Goal: Complete application form: Complete application form

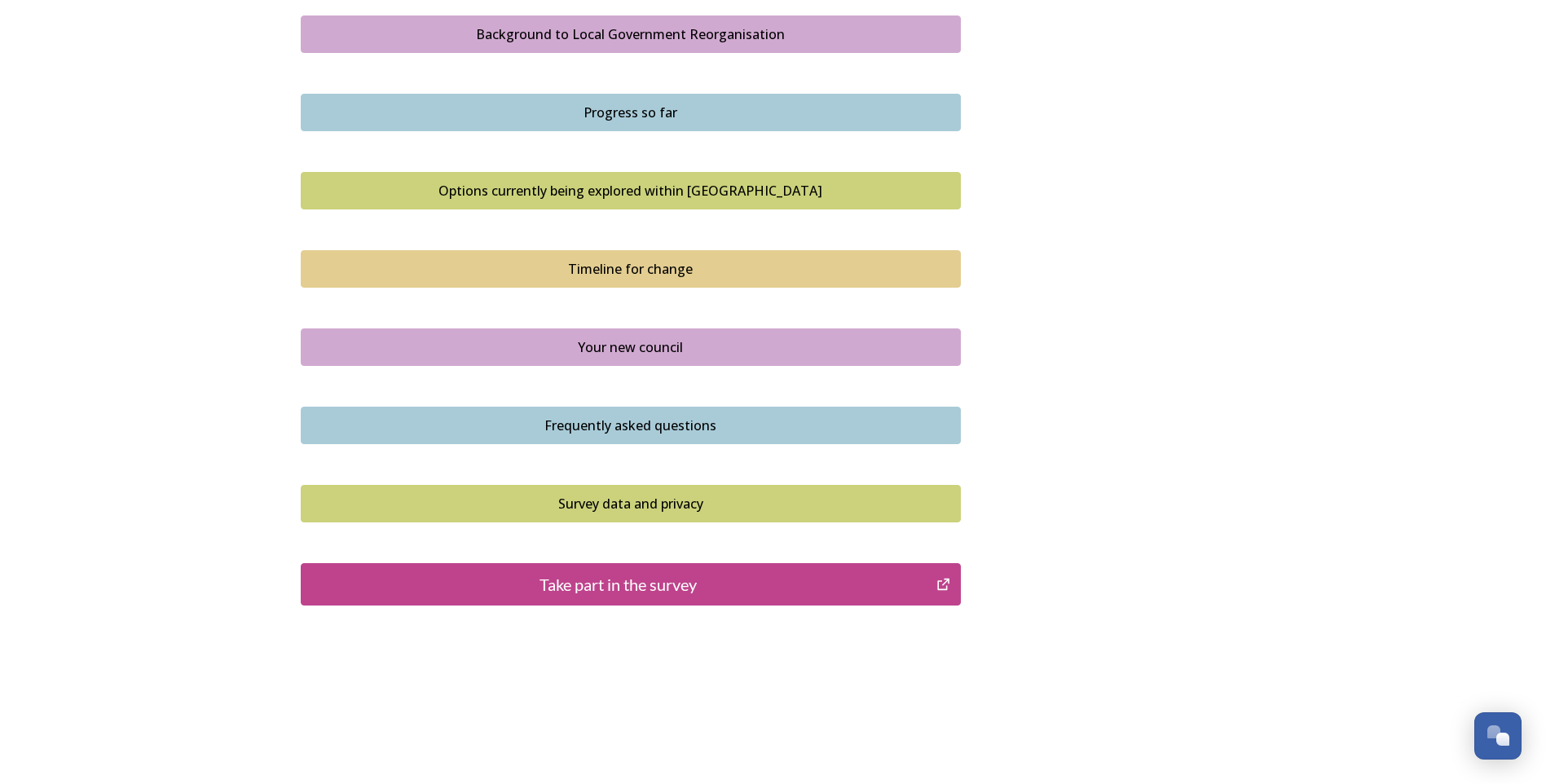
scroll to position [969, 0]
click at [602, 587] on div "Take part in the survey" at bounding box center [618, 584] width 618 height 25
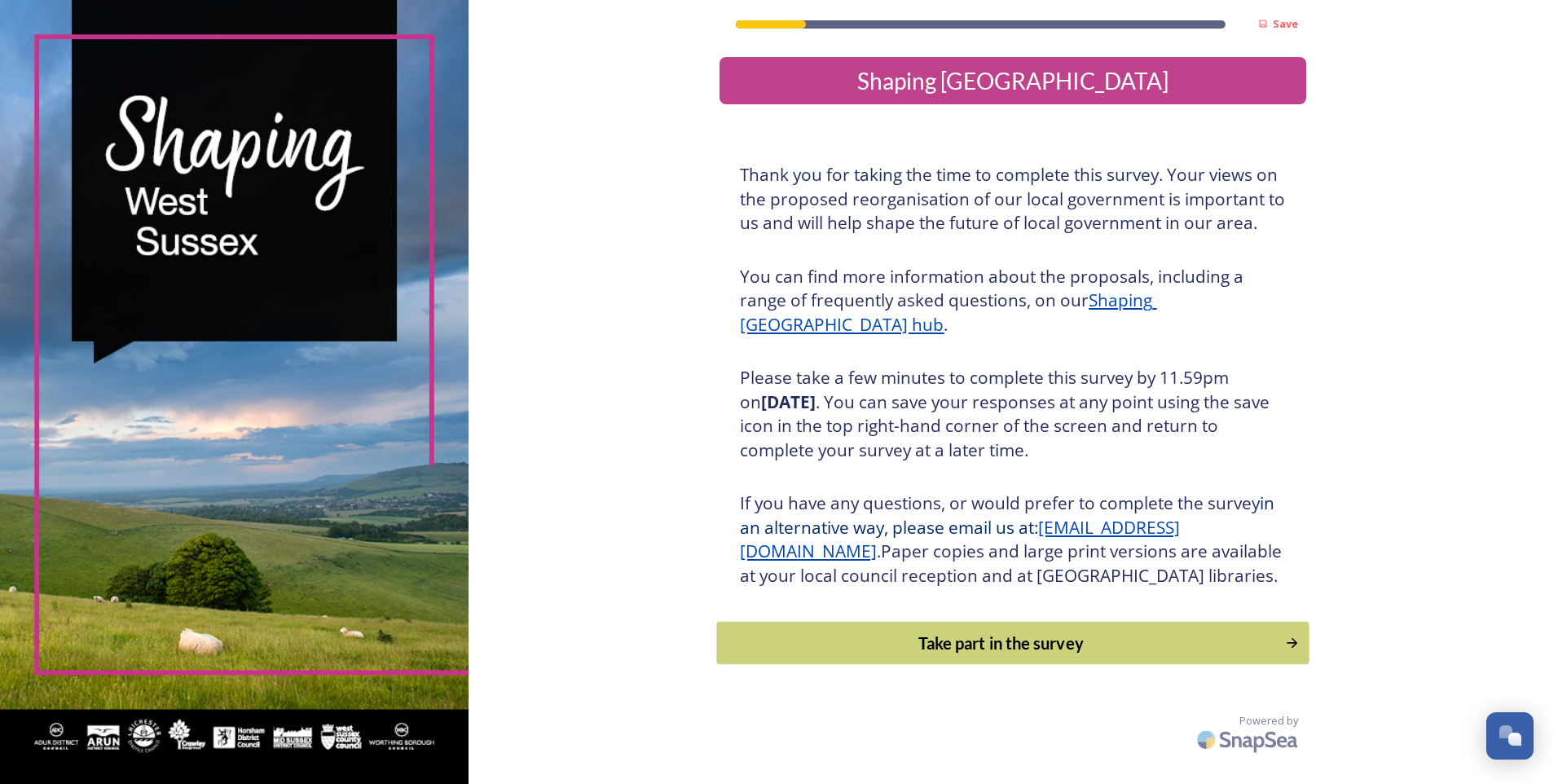
click at [1017, 655] on div "Take part in the survey" at bounding box center [1002, 643] width 551 height 25
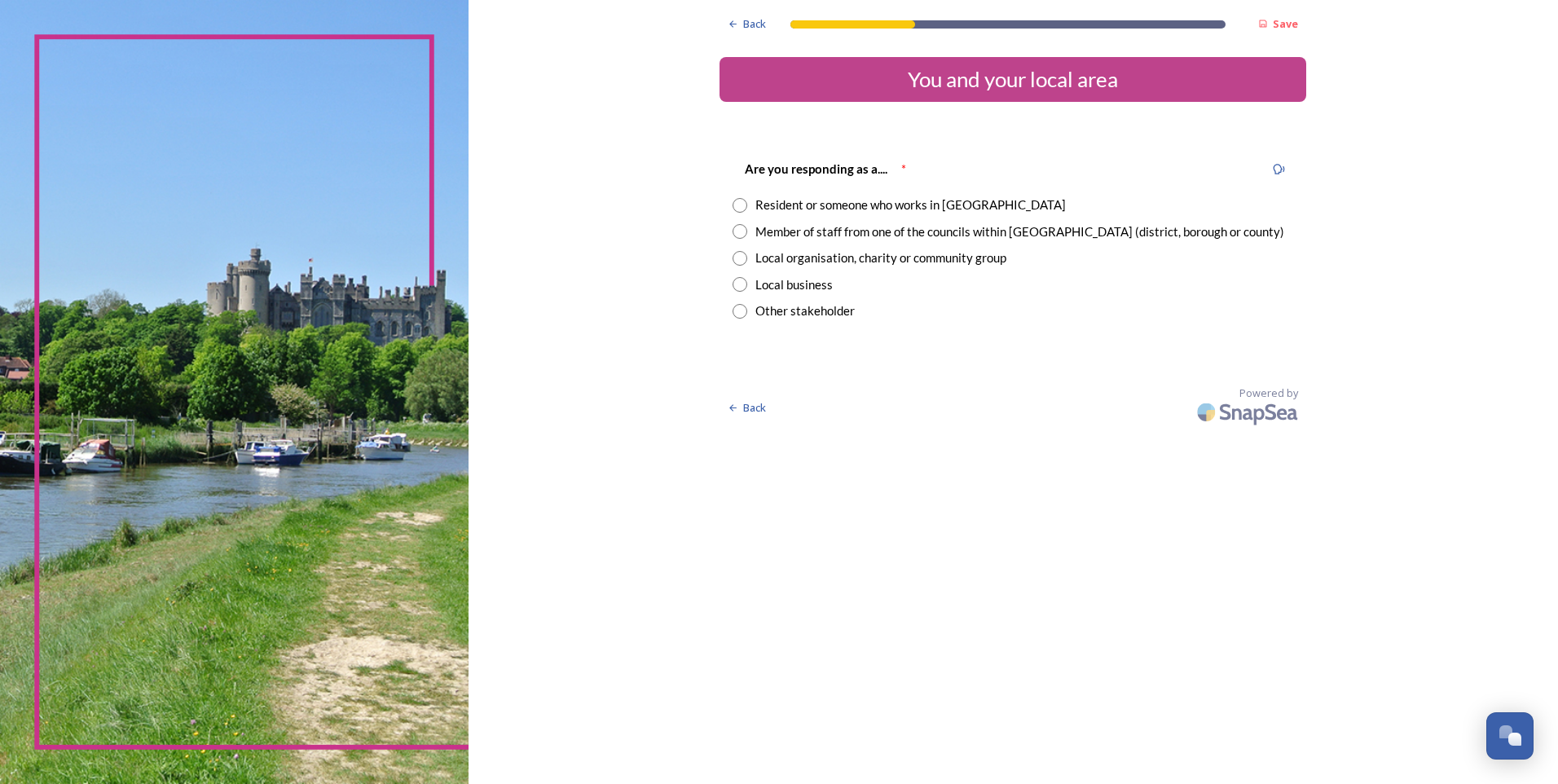
click at [738, 206] on input "radio" at bounding box center [740, 205] width 15 height 15
radio input "true"
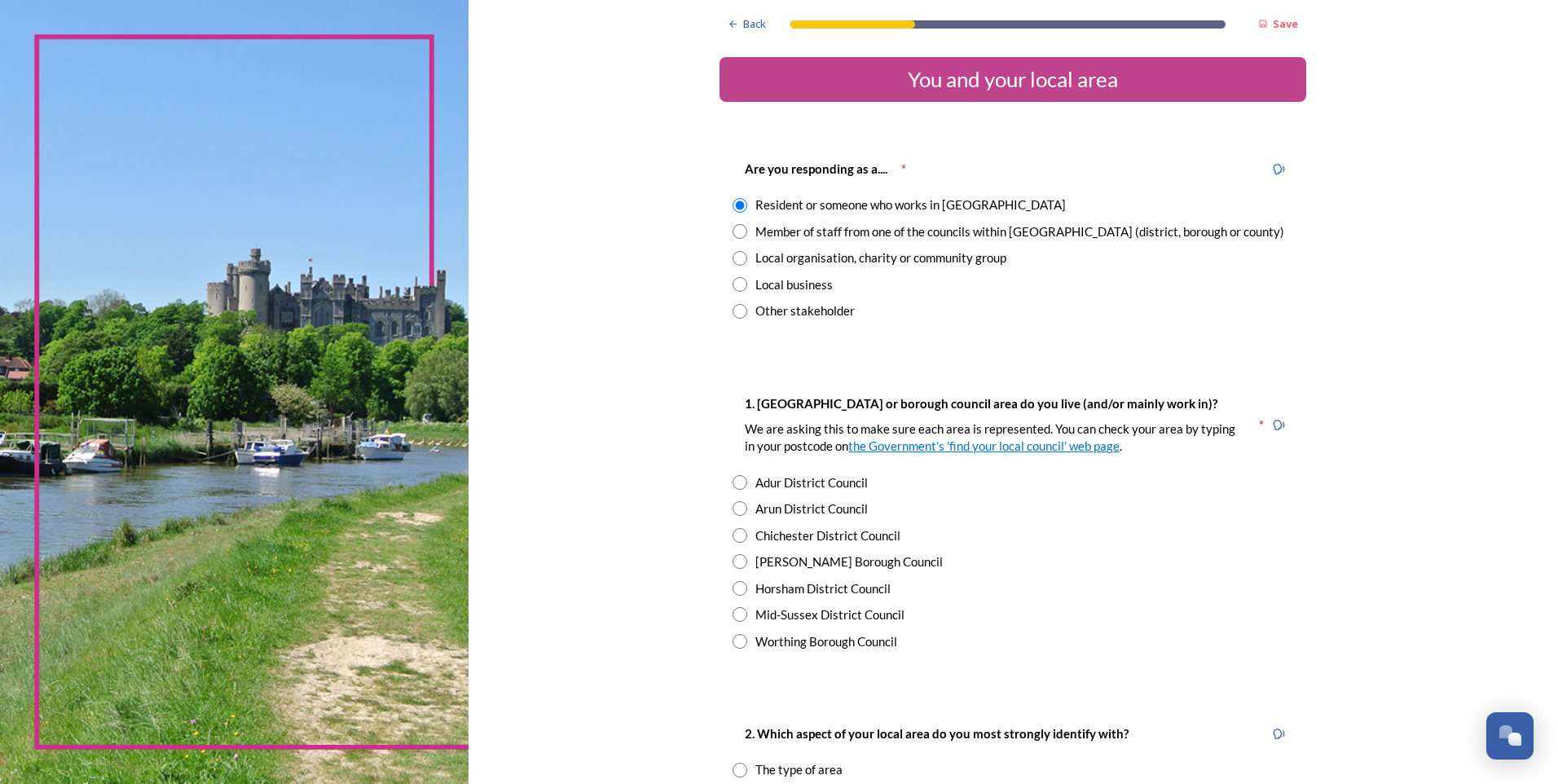
click at [733, 231] on input "radio" at bounding box center [740, 231] width 15 height 15
radio input "true"
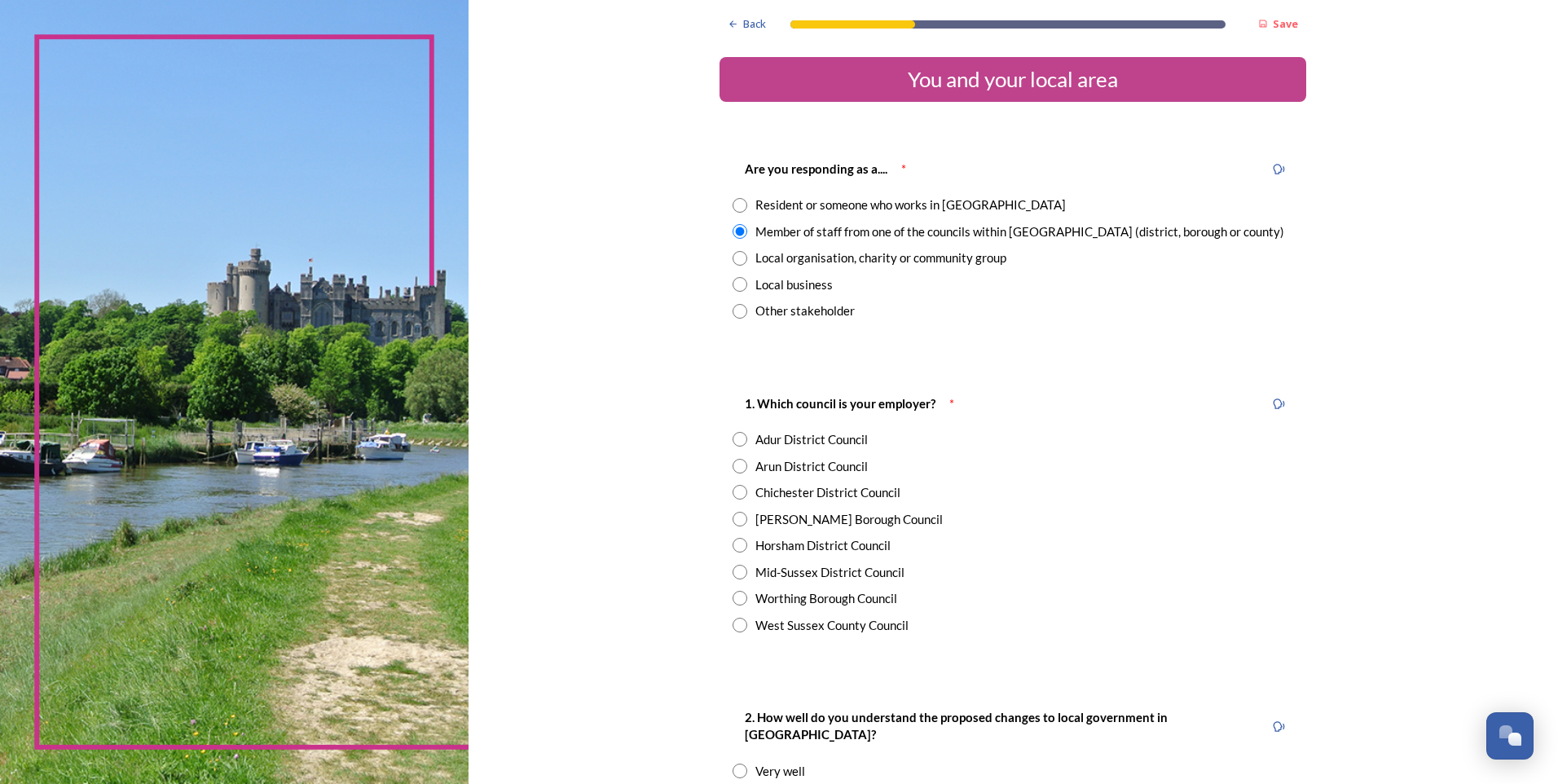
click at [735, 624] on input "radio" at bounding box center [740, 624] width 15 height 15
radio input "true"
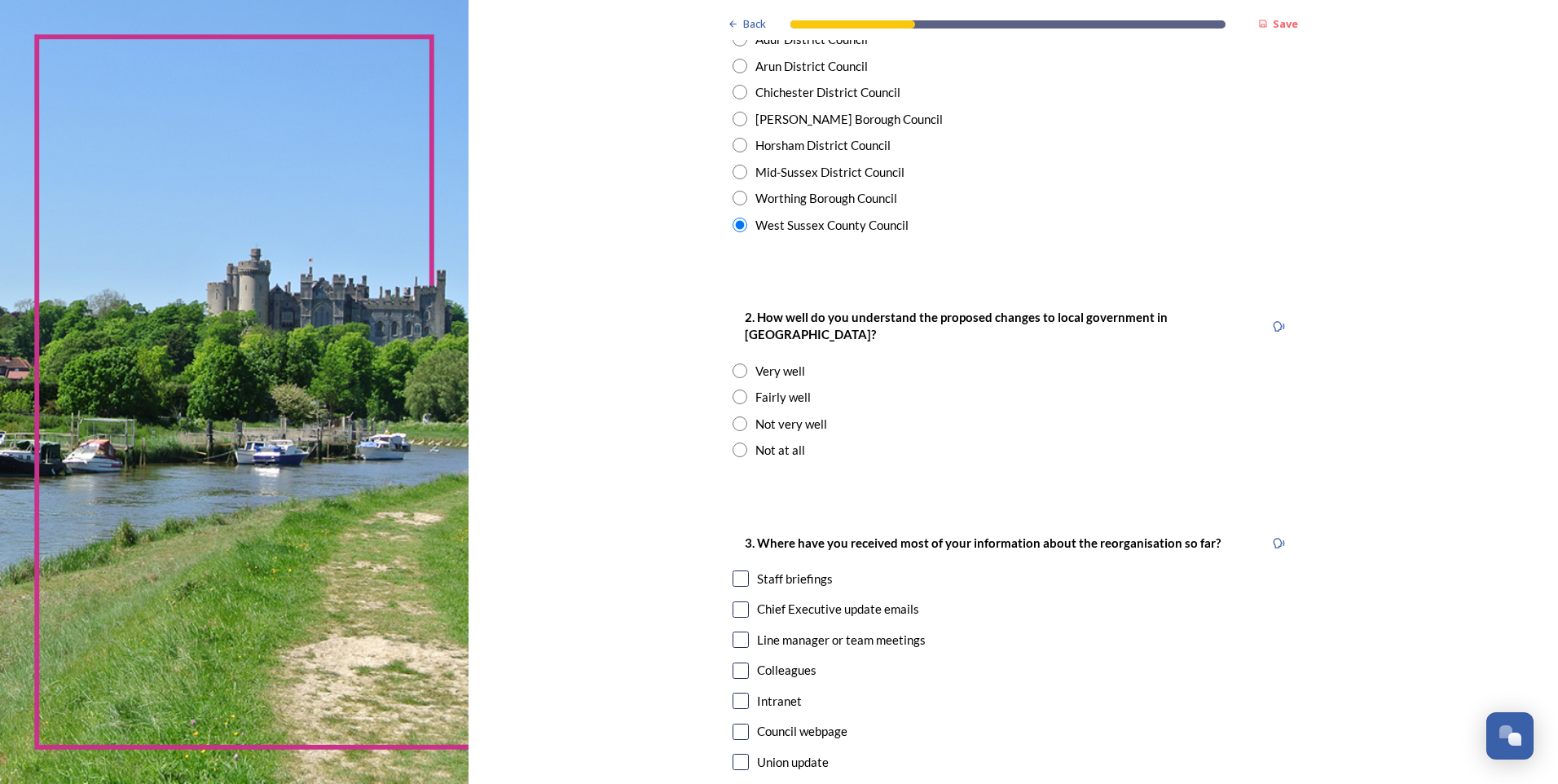
scroll to position [407, 0]
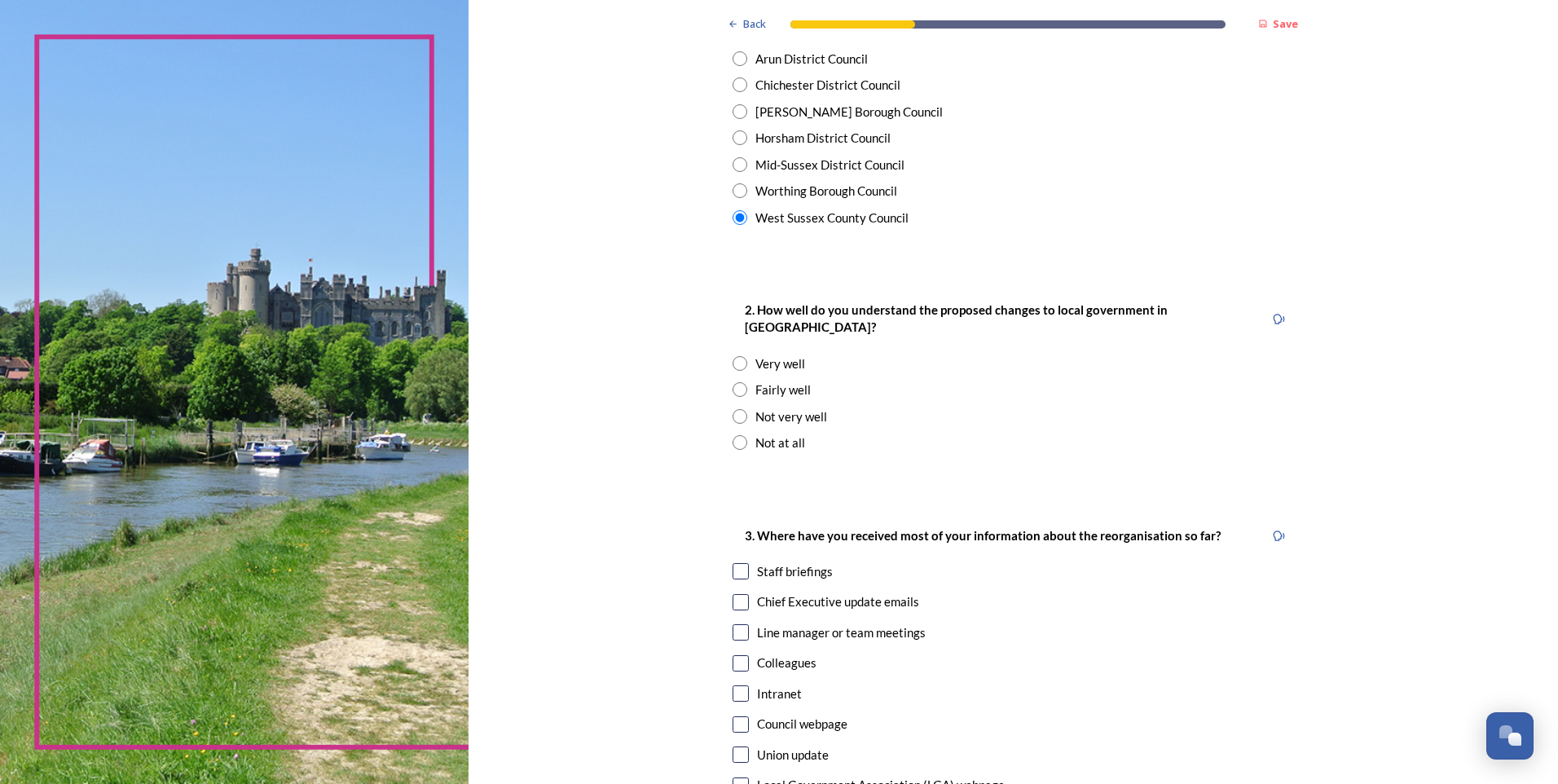
click at [734, 382] on input "radio" at bounding box center [740, 389] width 15 height 15
radio input "true"
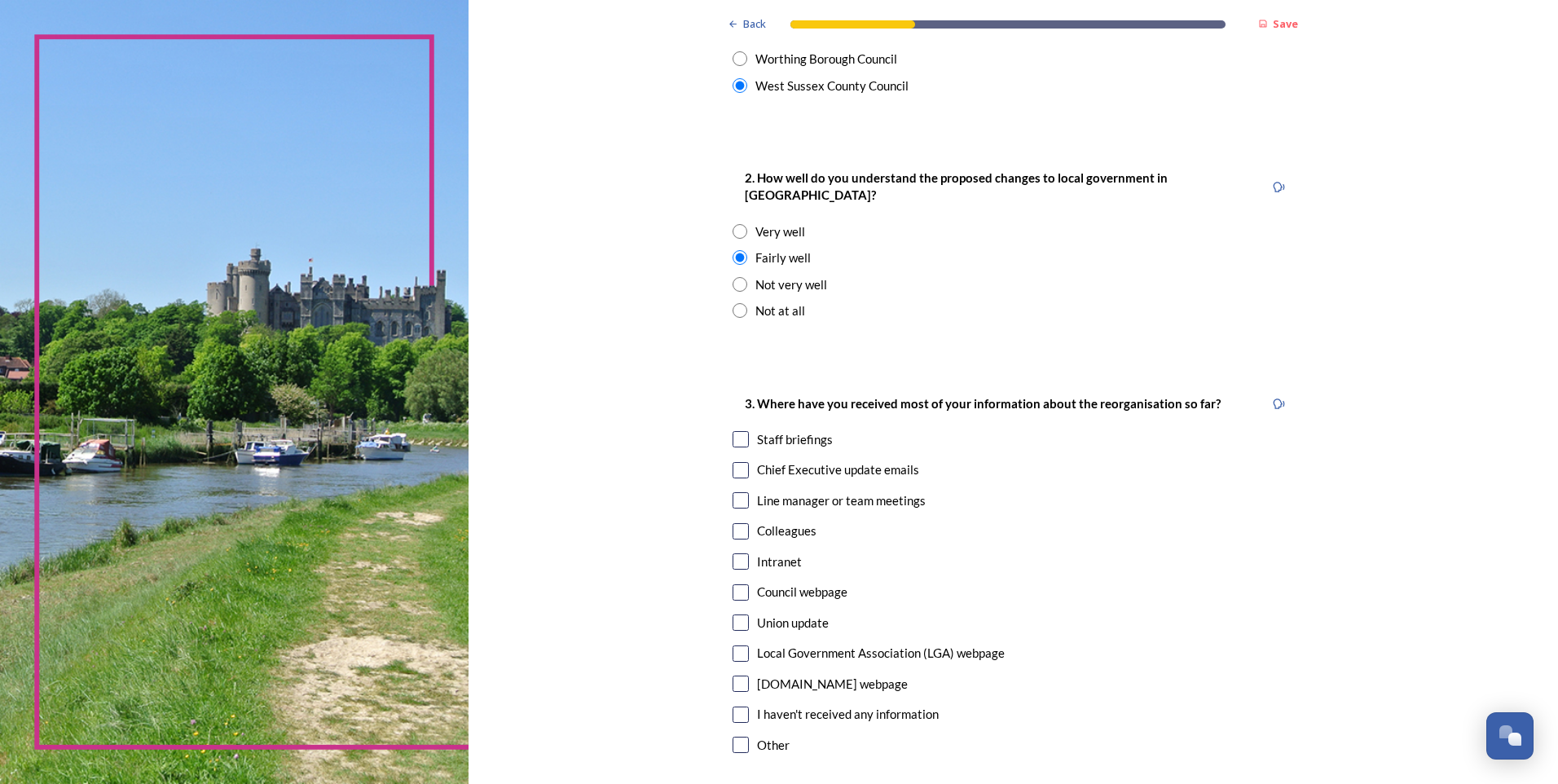
scroll to position [570, 0]
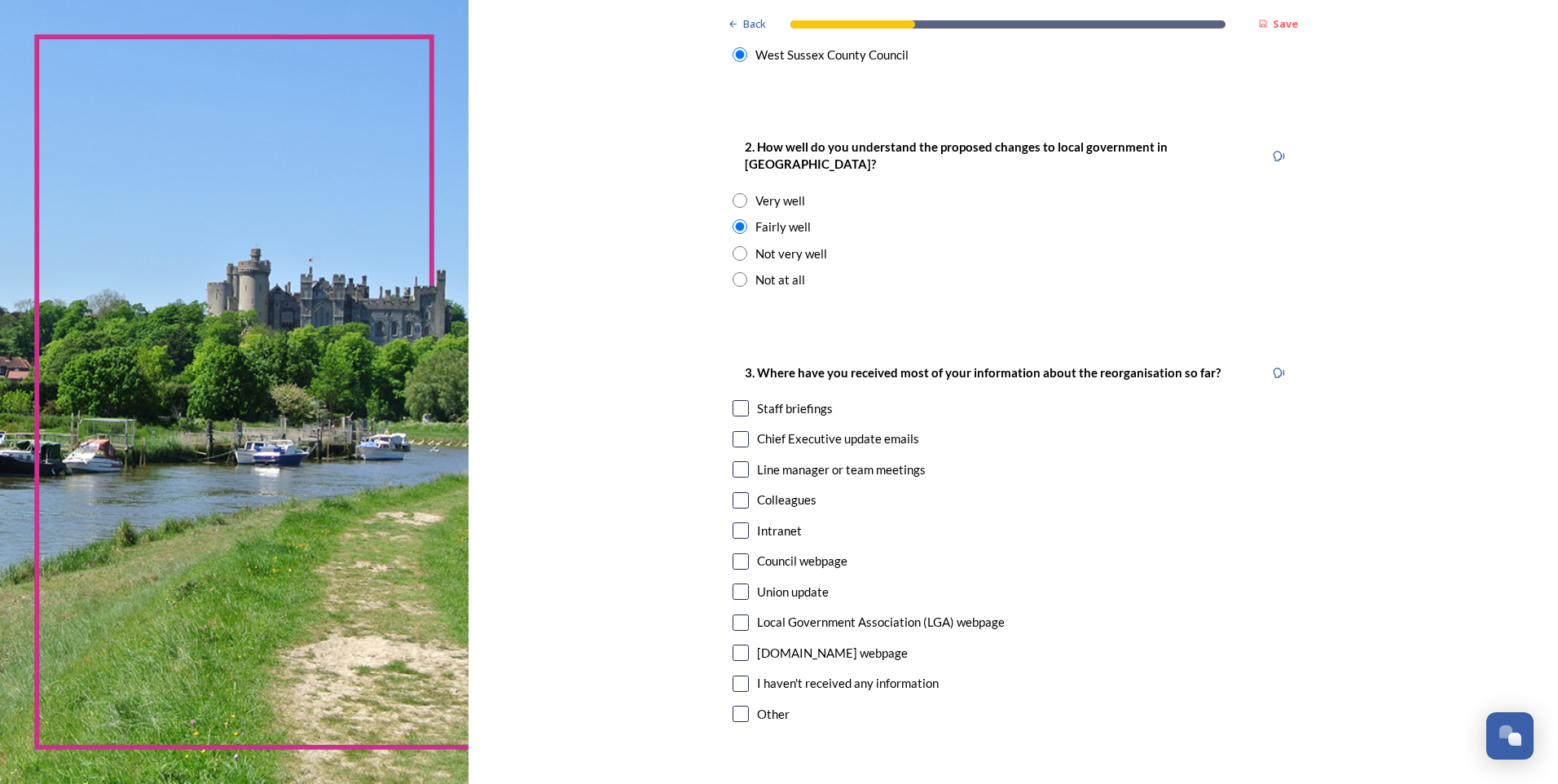
click at [724, 386] on div "3. Where have you received most of your information about the reorganisation so…" at bounding box center [1012, 545] width 586 height 397
click at [733, 400] on input "checkbox" at bounding box center [741, 408] width 16 height 16
checkbox input "true"
click at [736, 431] on input "checkbox" at bounding box center [741, 439] width 16 height 16
checkbox input "true"
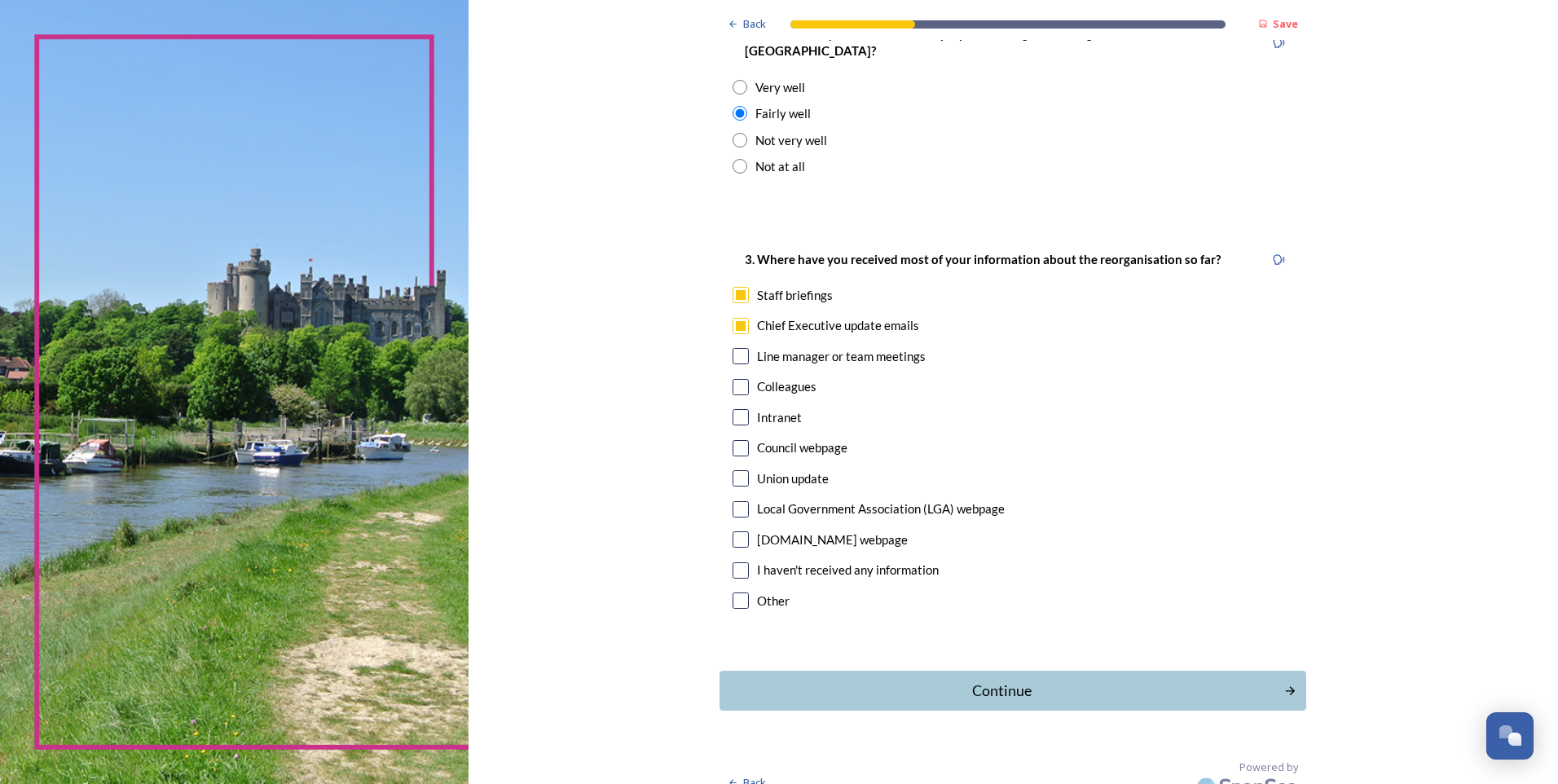
scroll to position [687, 0]
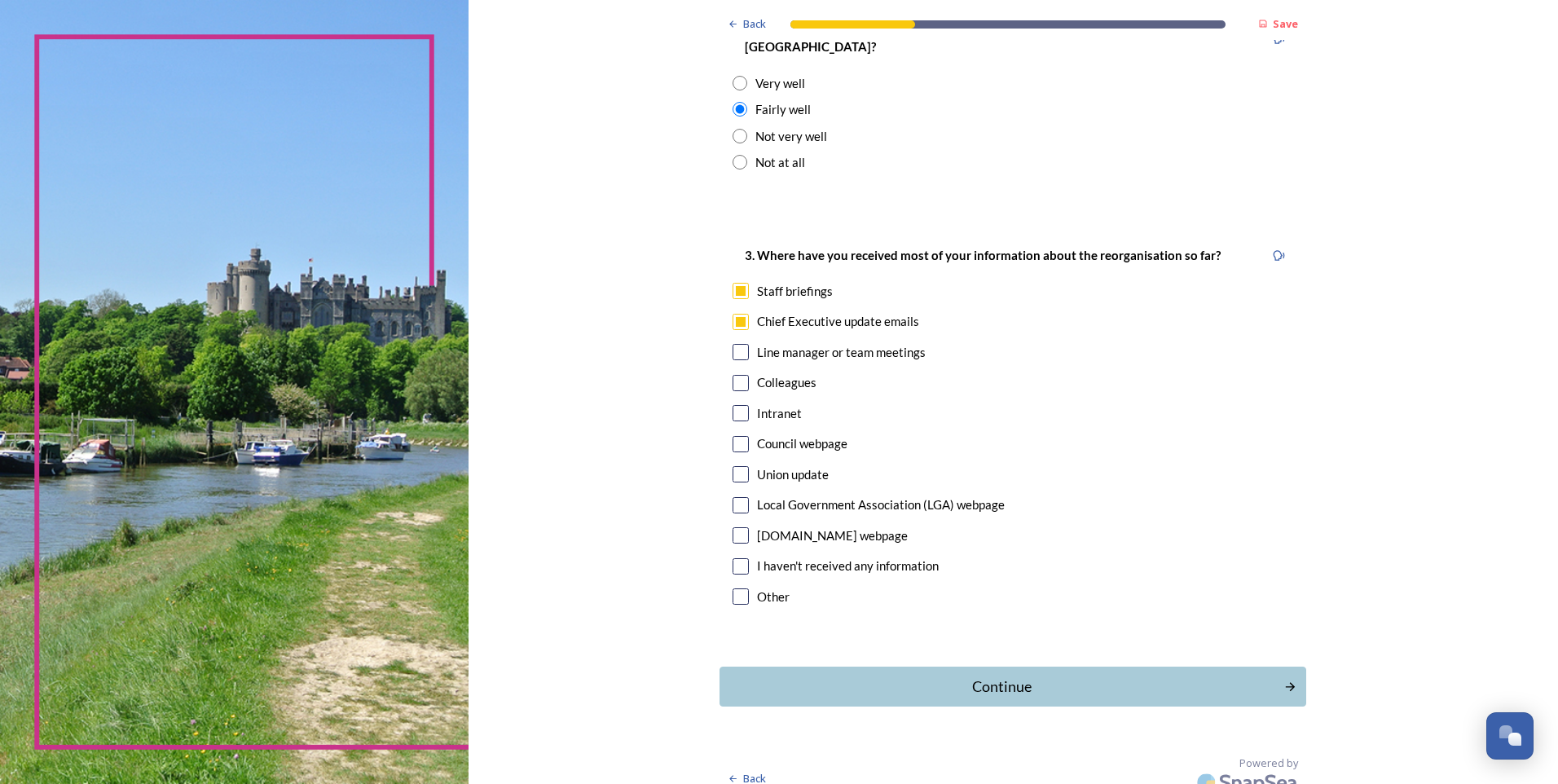
click at [735, 344] on input "checkbox" at bounding box center [741, 352] width 16 height 16
checkbox input "true"
drag, startPoint x: 1001, startPoint y: 666, endPoint x: 995, endPoint y: 652, distance: 15.2
click at [1000, 676] on div "Continue" at bounding box center [1003, 686] width 552 height 22
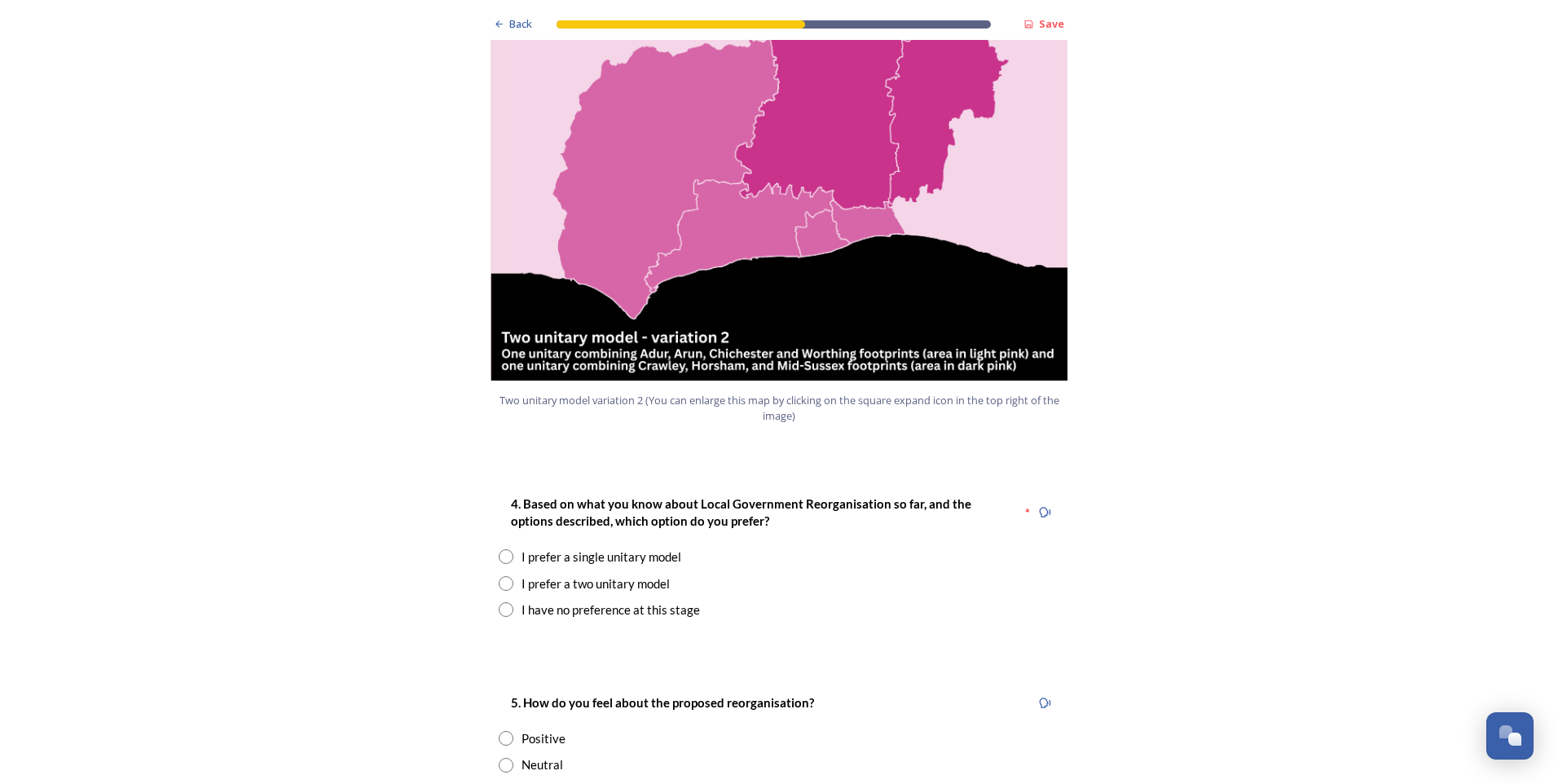
scroll to position [1792, 0]
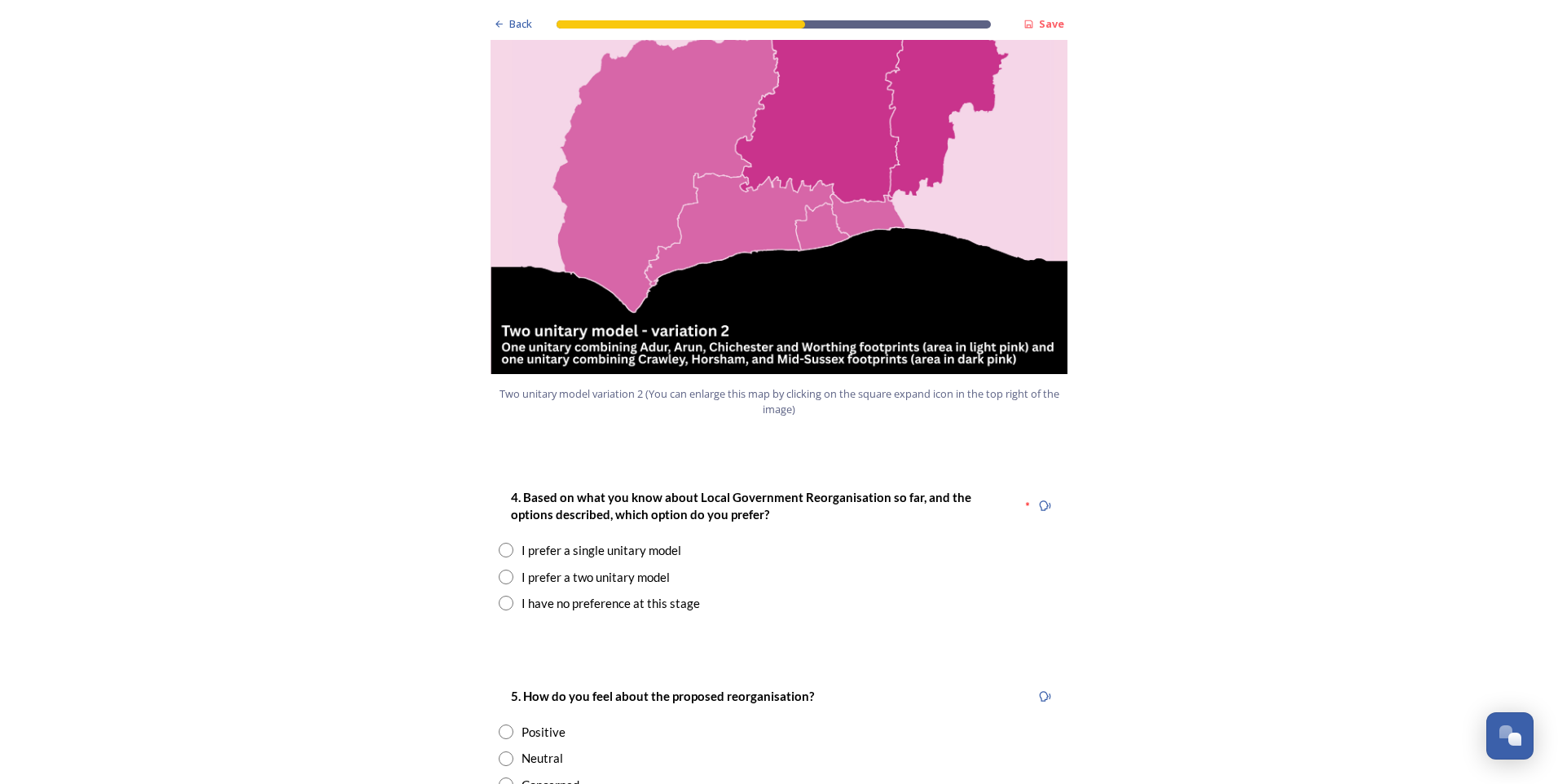
click at [500, 543] on input "radio" at bounding box center [506, 550] width 15 height 15
radio input "true"
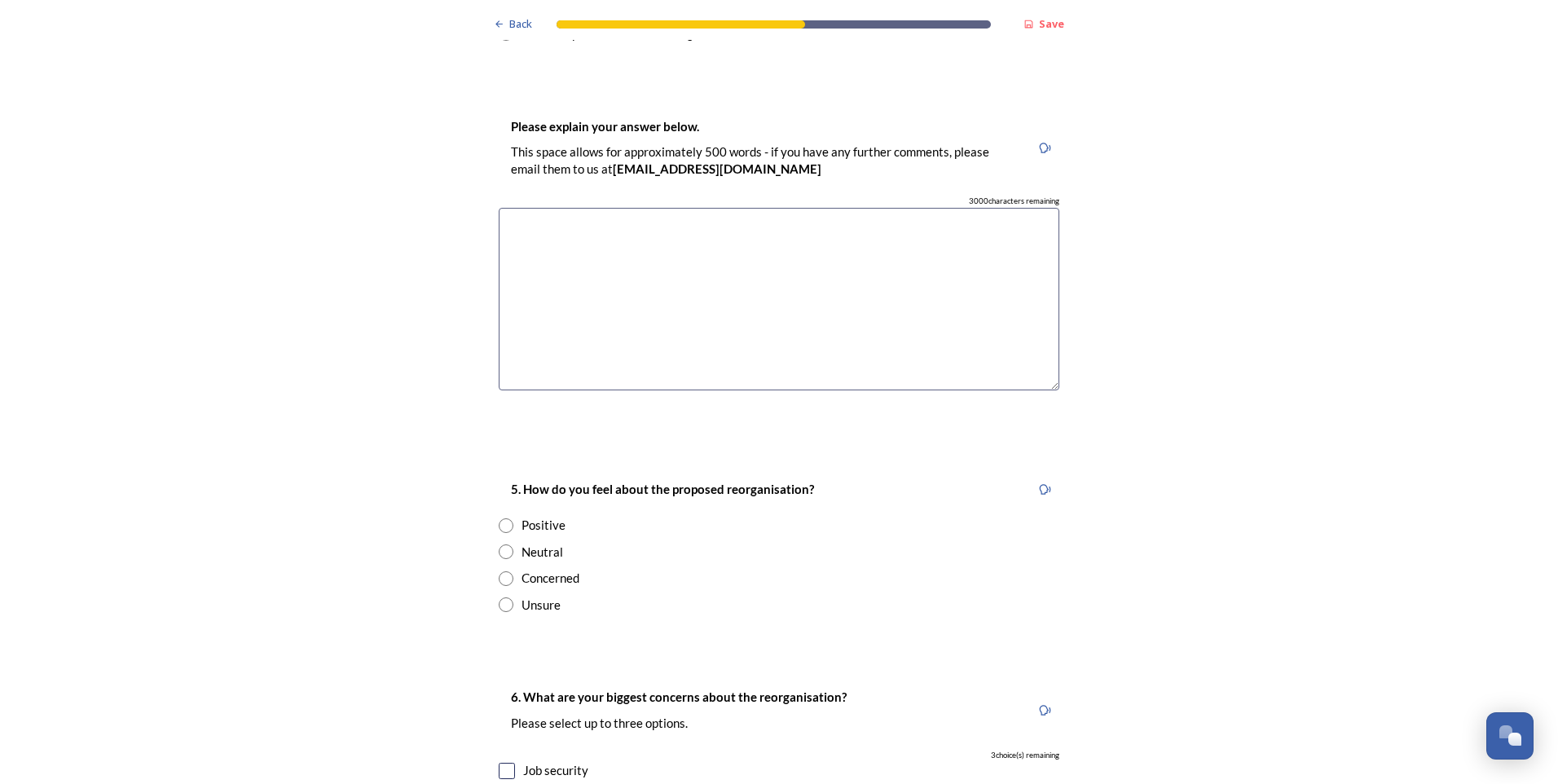
scroll to position [2363, 0]
click at [505, 570] on input "radio" at bounding box center [506, 577] width 15 height 15
radio input "true"
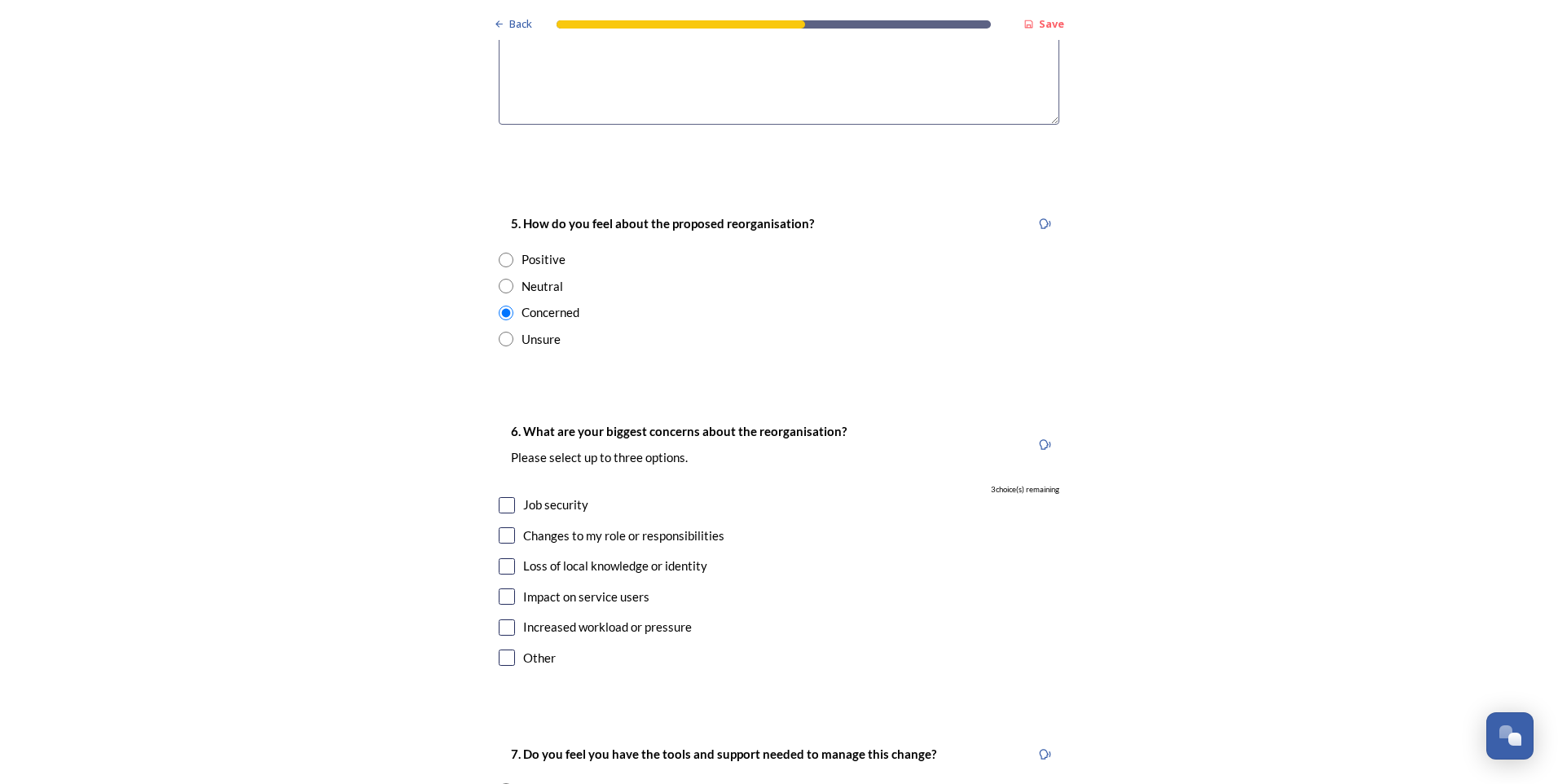
scroll to position [2689, 0]
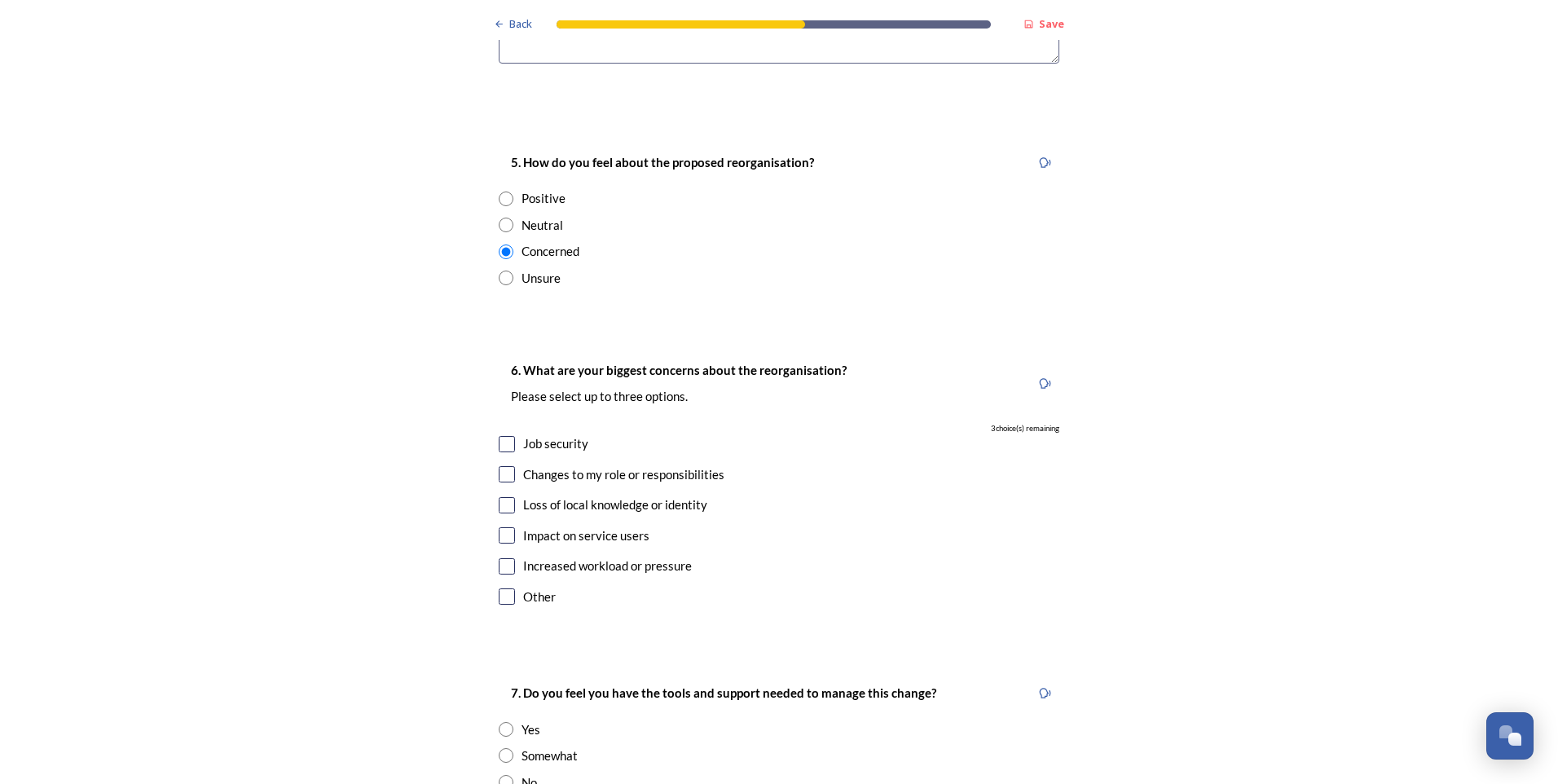
click at [500, 435] on input "checkbox" at bounding box center [507, 443] width 16 height 16
checkbox input "true"
click at [502, 466] on input "checkbox" at bounding box center [507, 474] width 16 height 16
checkbox input "true"
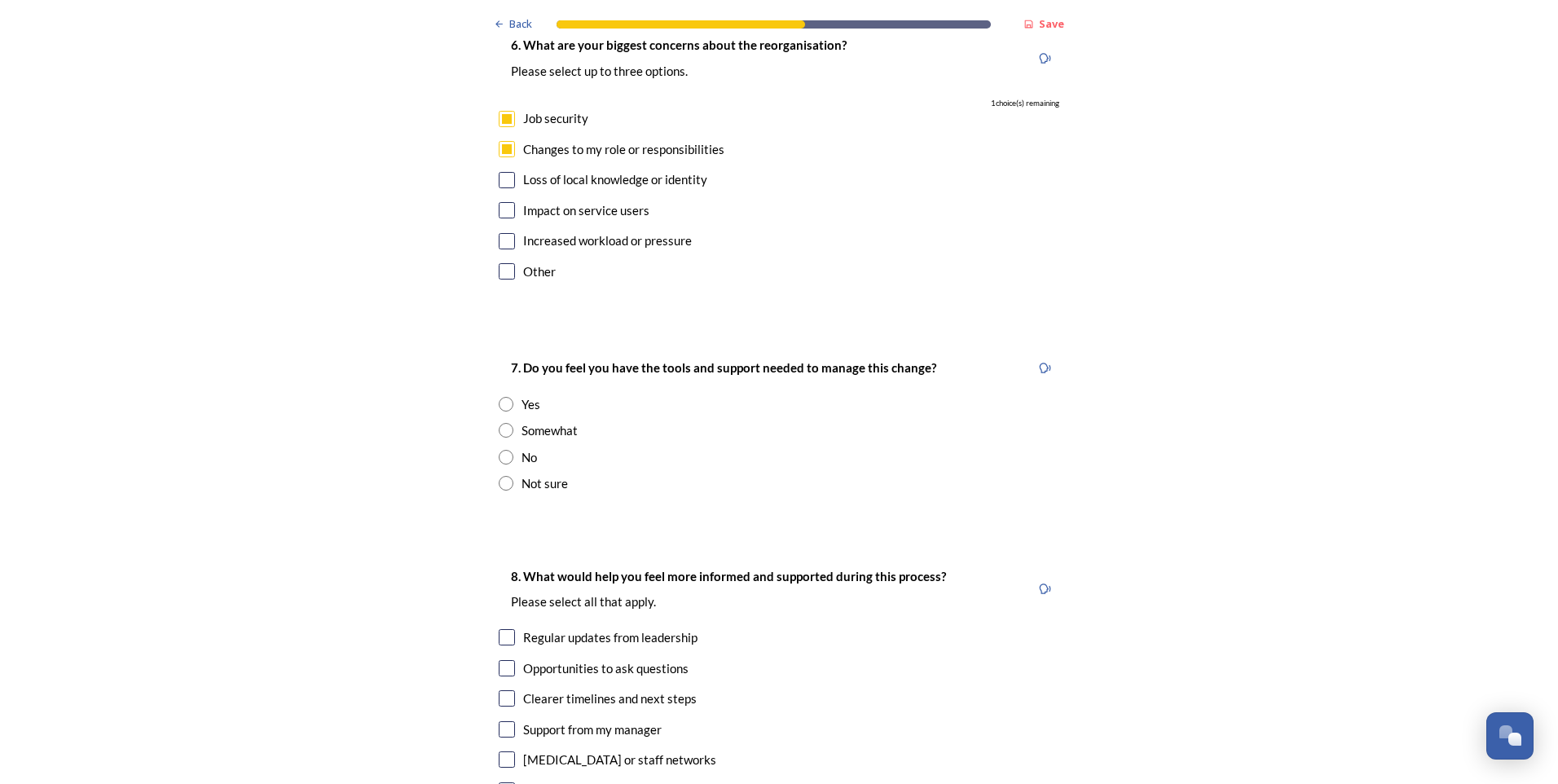
scroll to position [3014, 0]
drag, startPoint x: 499, startPoint y: 436, endPoint x: 505, endPoint y: 428, distance: 10.0
click at [499, 475] on input "radio" at bounding box center [506, 482] width 15 height 15
radio input "true"
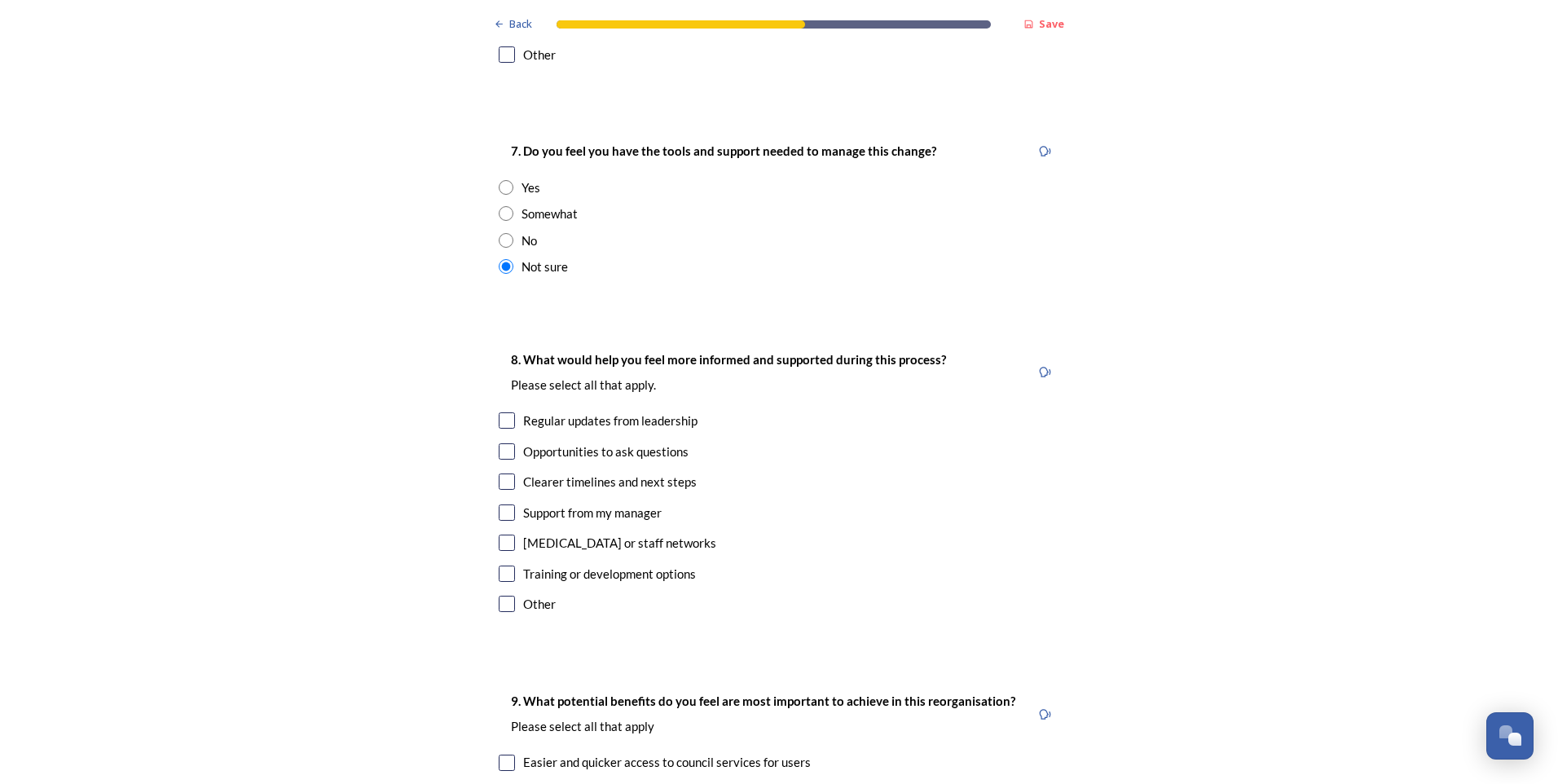
scroll to position [3259, 0]
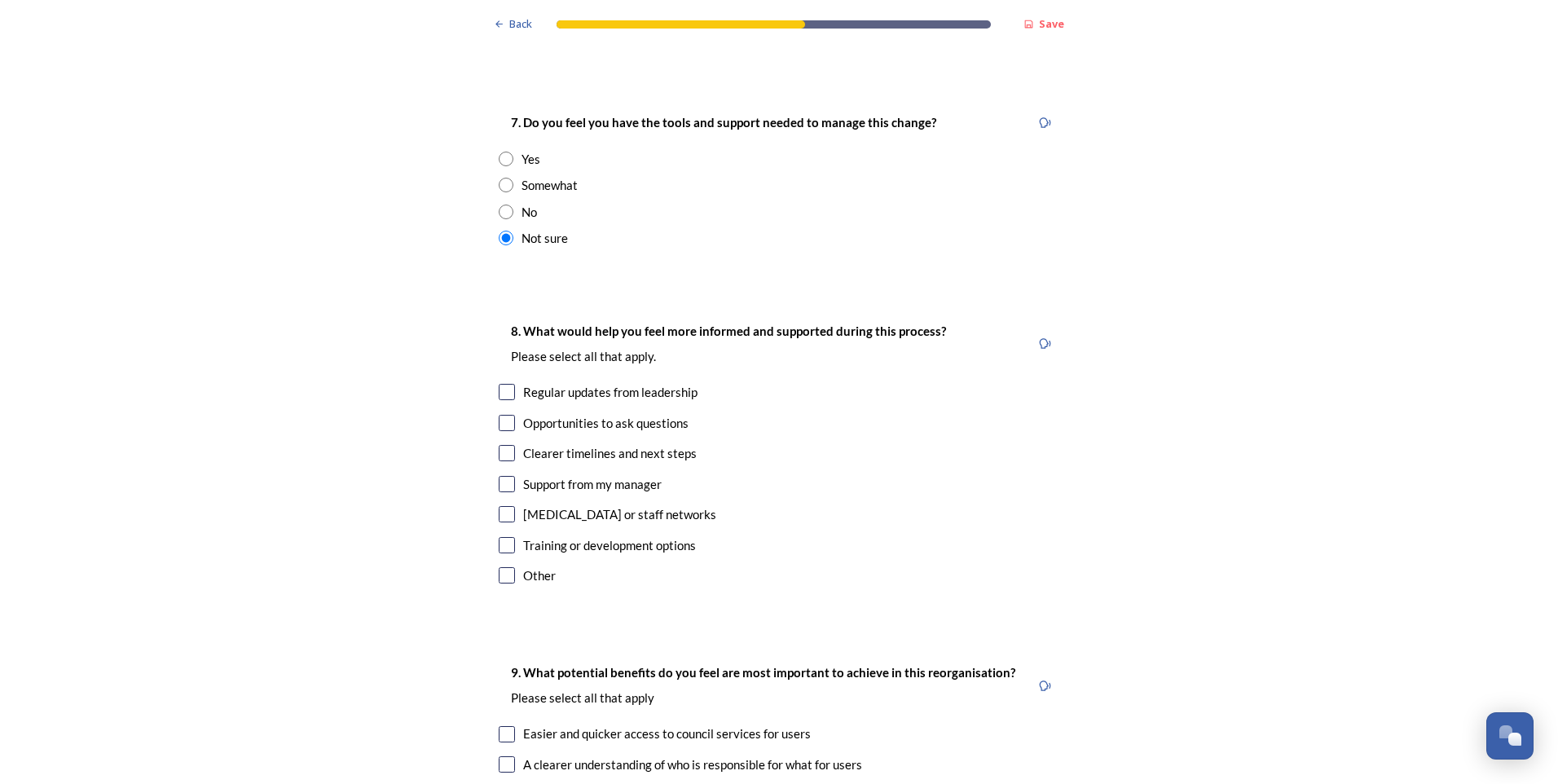
click at [499, 384] on input "checkbox" at bounding box center [507, 392] width 16 height 16
checkbox input "true"
click at [499, 415] on input "checkbox" at bounding box center [507, 423] width 16 height 16
checkbox input "true"
click at [499, 537] on input "checkbox" at bounding box center [507, 545] width 16 height 16
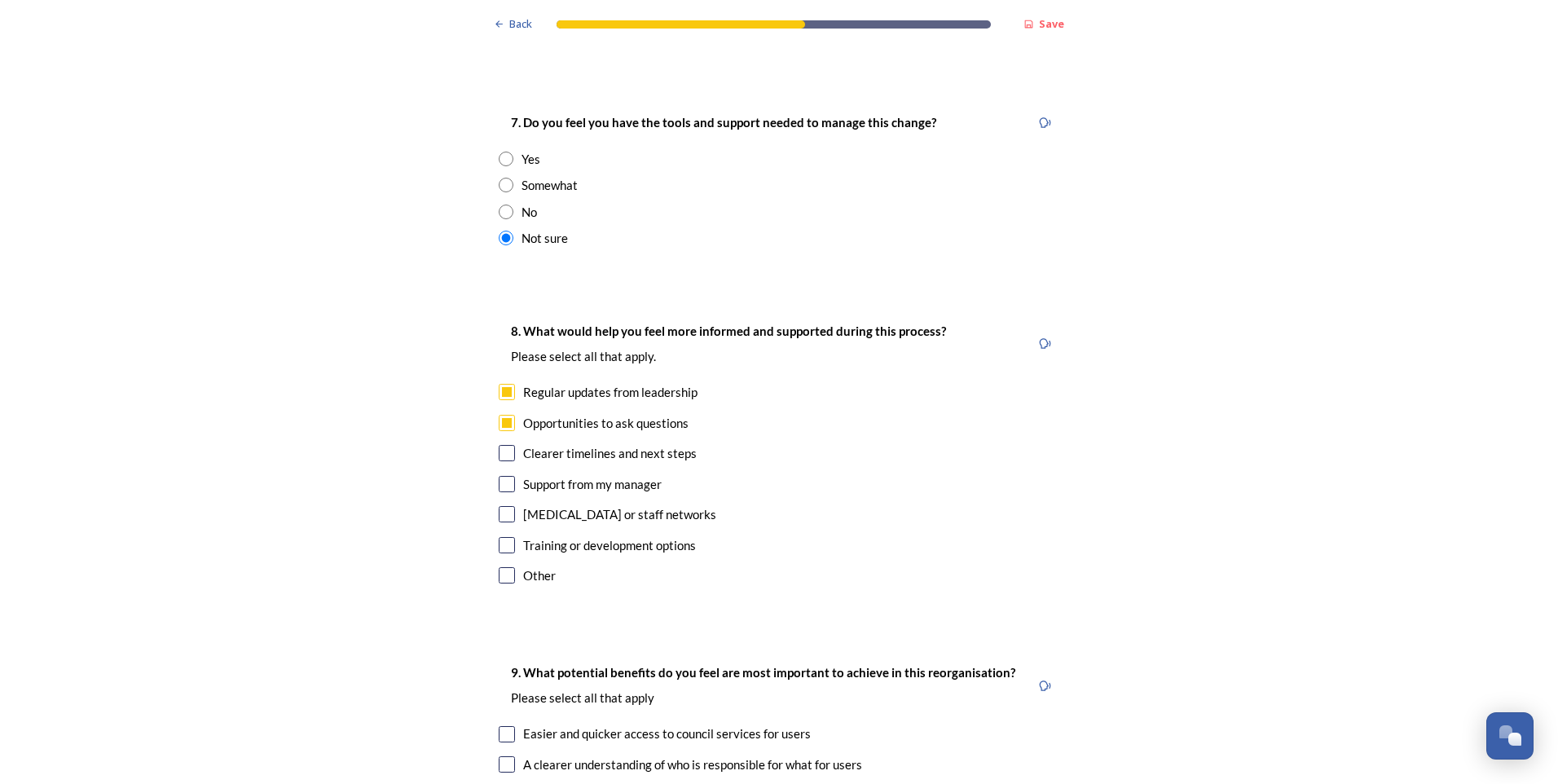
checkbox input "true"
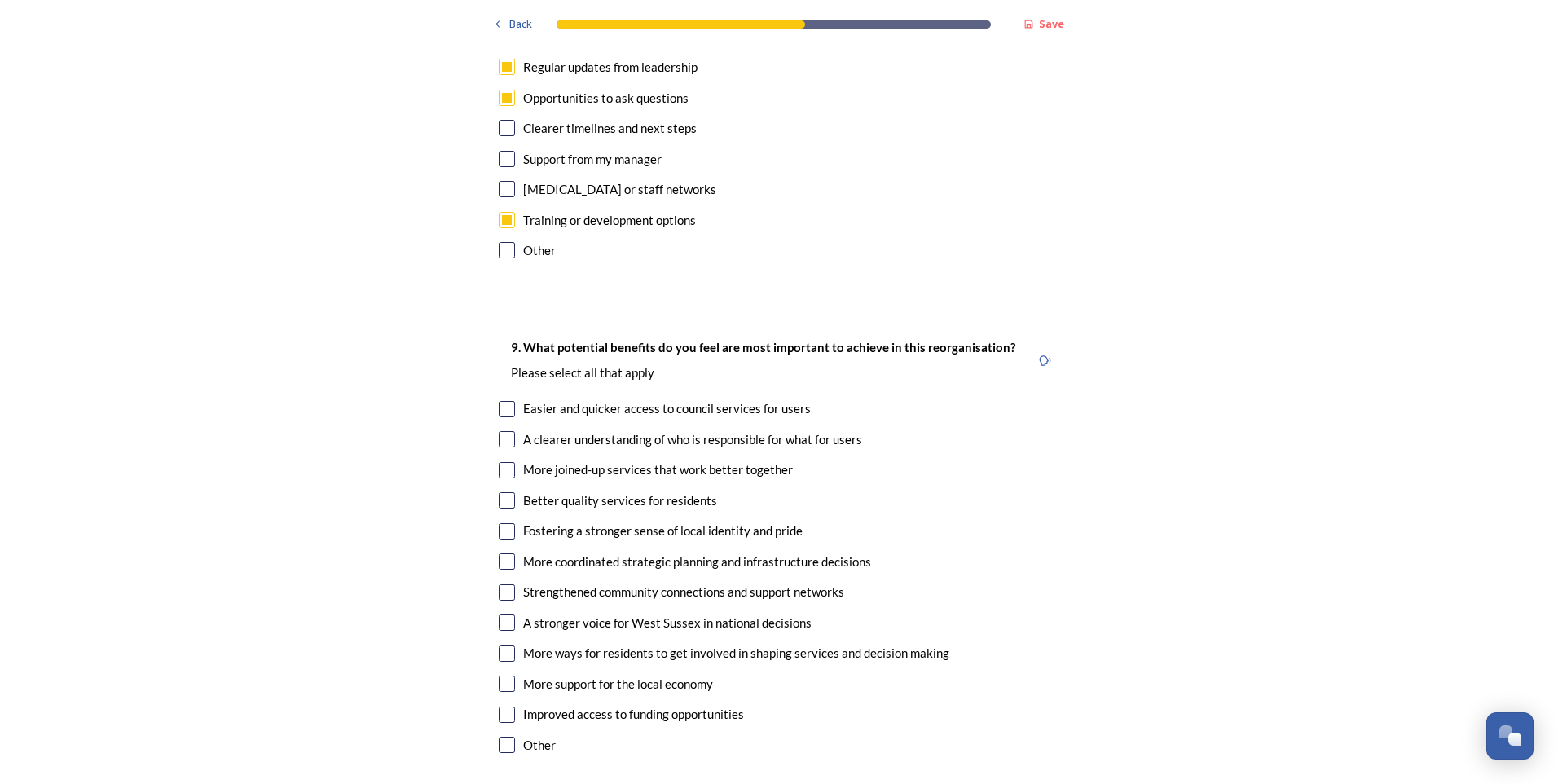
scroll to position [3585, 0]
click at [499, 400] on input "checkbox" at bounding box center [507, 408] width 16 height 16
checkbox input "true"
click at [499, 461] on input "checkbox" at bounding box center [507, 469] width 16 height 16
checkbox input "true"
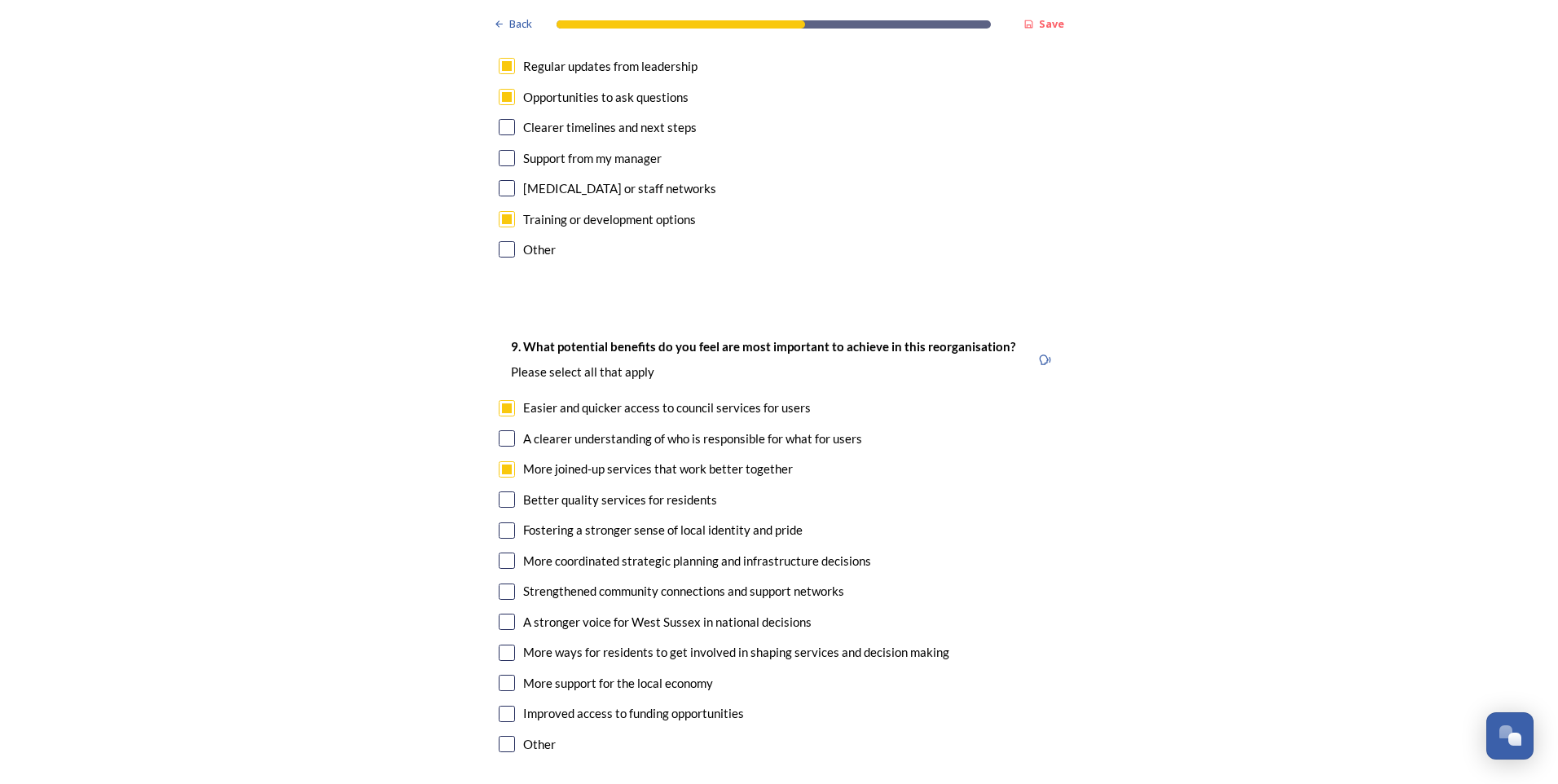
click at [501, 491] on input "checkbox" at bounding box center [507, 499] width 16 height 16
checkbox input "true"
click at [499, 614] on input "checkbox" at bounding box center [507, 622] width 16 height 16
checkbox input "false"
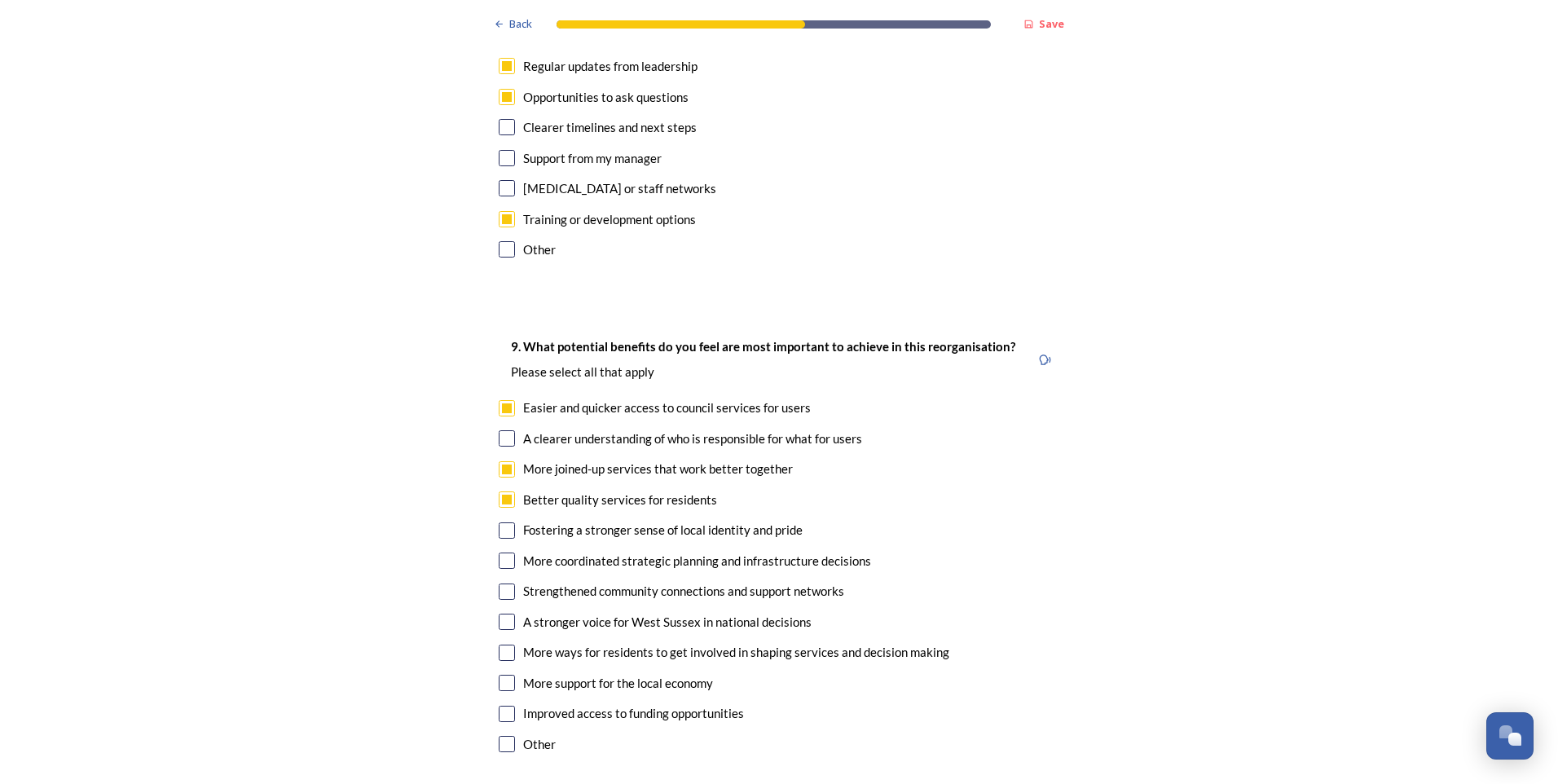
click at [502, 706] on input "checkbox" at bounding box center [507, 714] width 16 height 16
checkbox input "true"
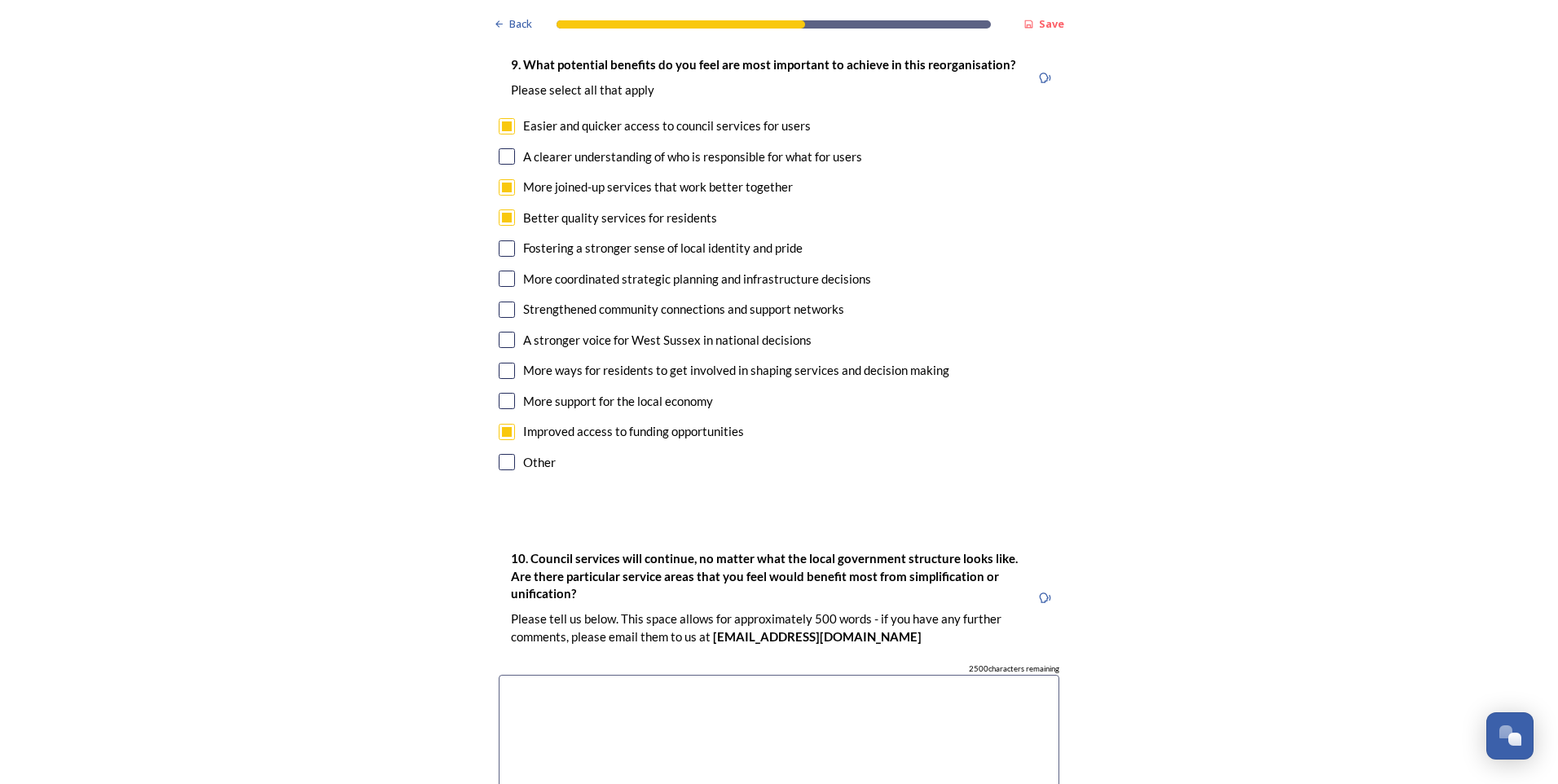
scroll to position [3830, 0]
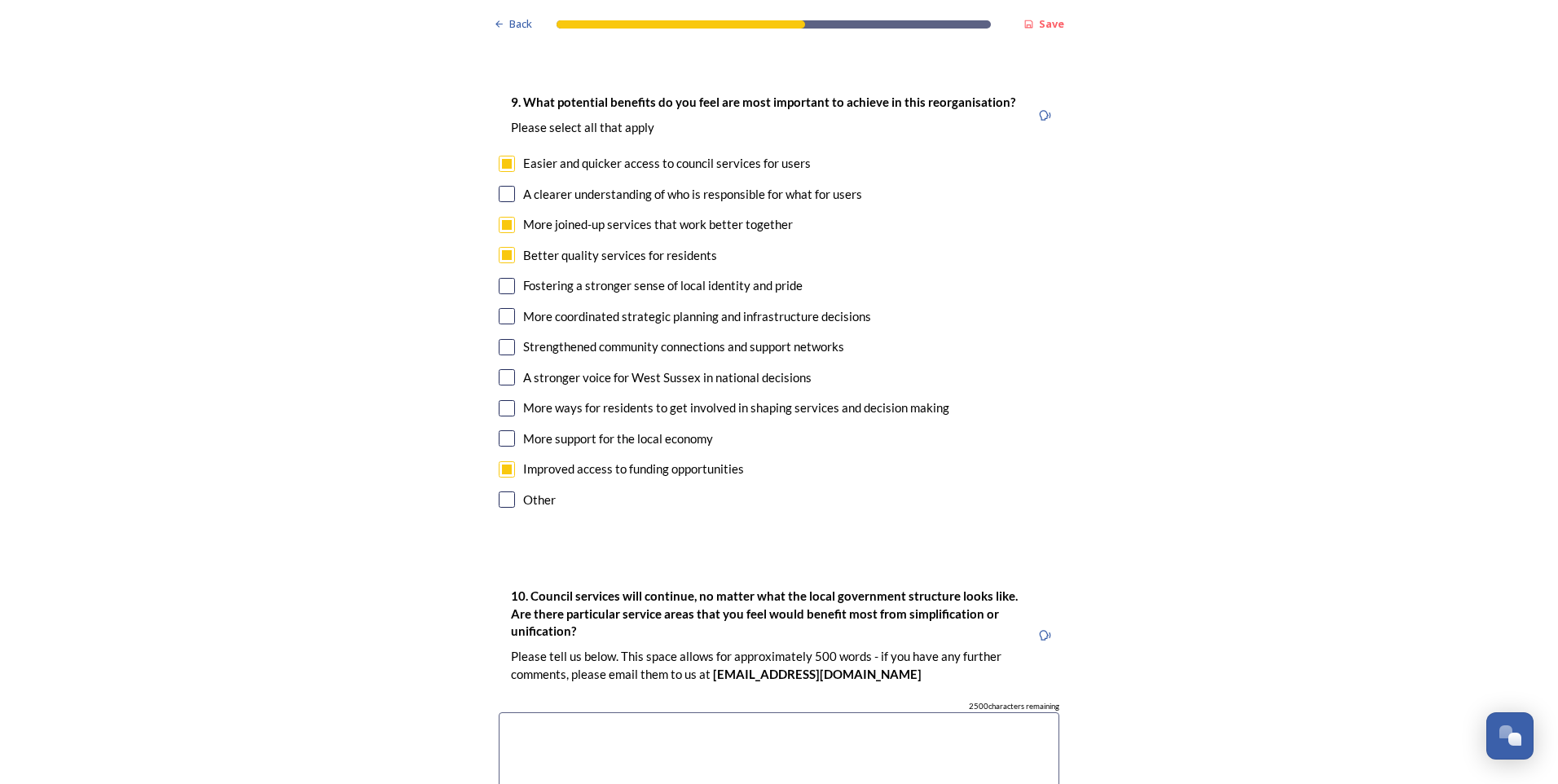
click at [500, 185] on input "checkbox" at bounding box center [507, 193] width 16 height 16
checkbox input "true"
click at [500, 308] on input "checkbox" at bounding box center [507, 316] width 16 height 16
checkbox input "true"
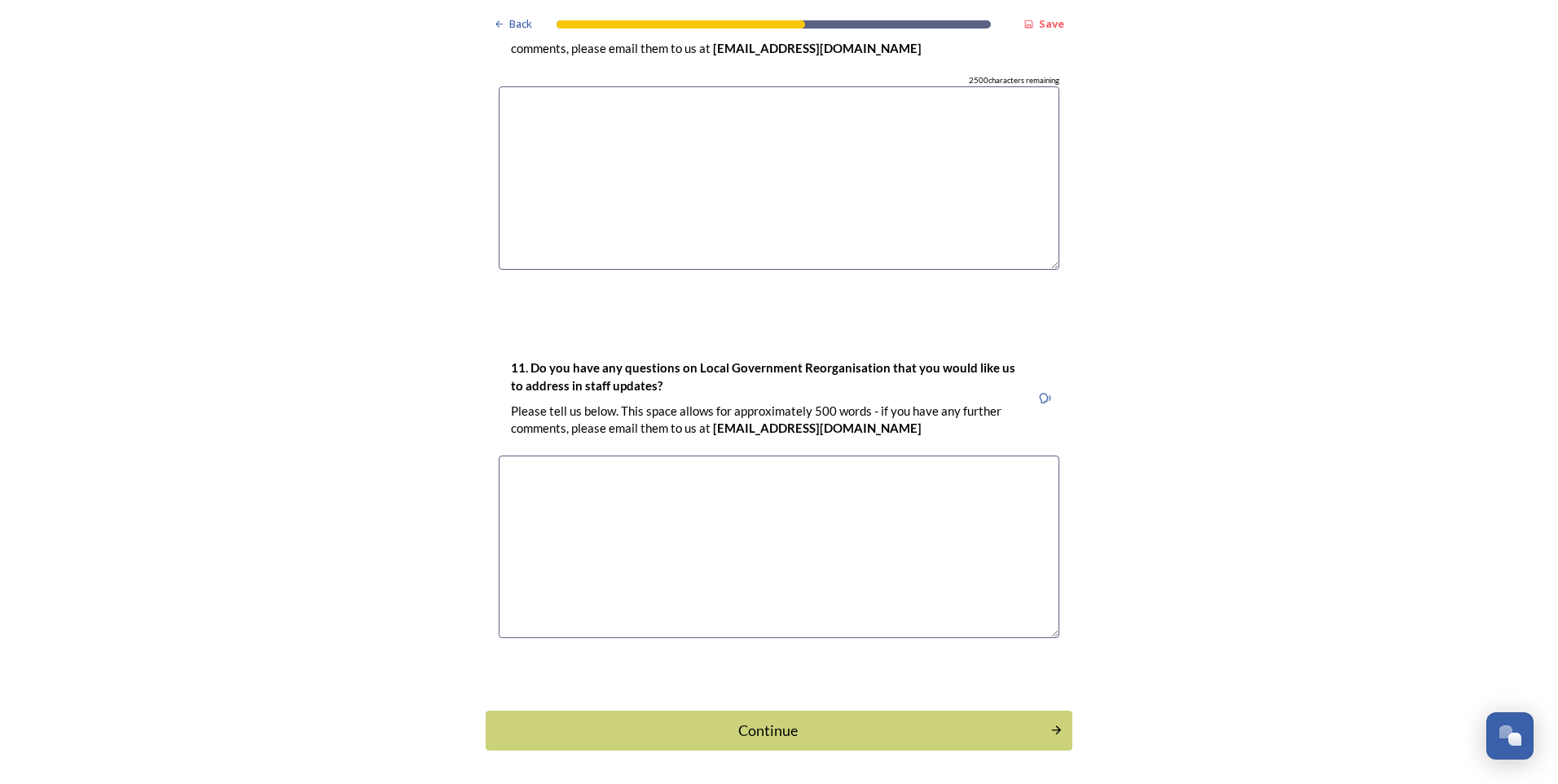
scroll to position [4468, 0]
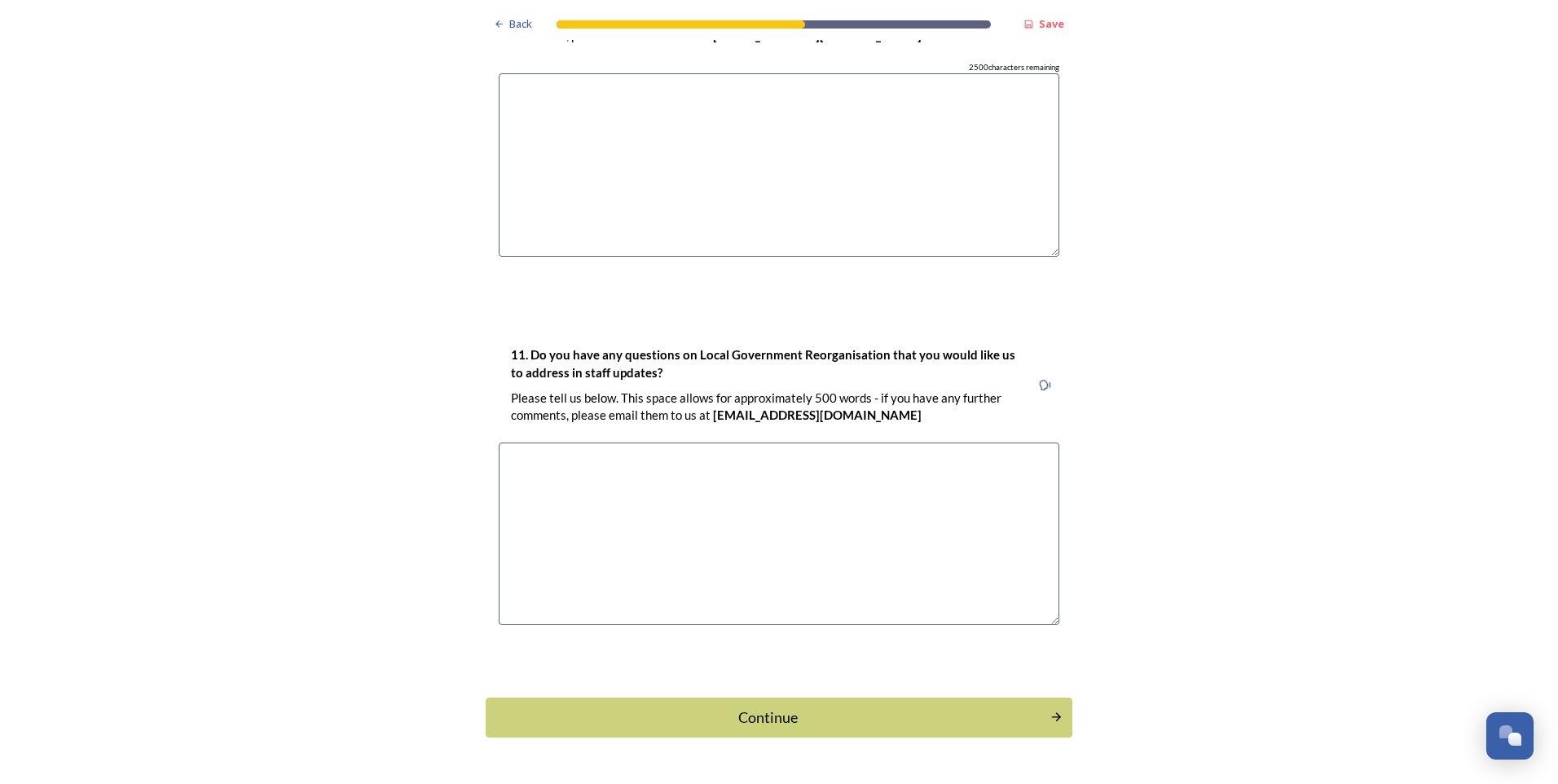
click at [685, 443] on textarea at bounding box center [779, 534] width 561 height 184
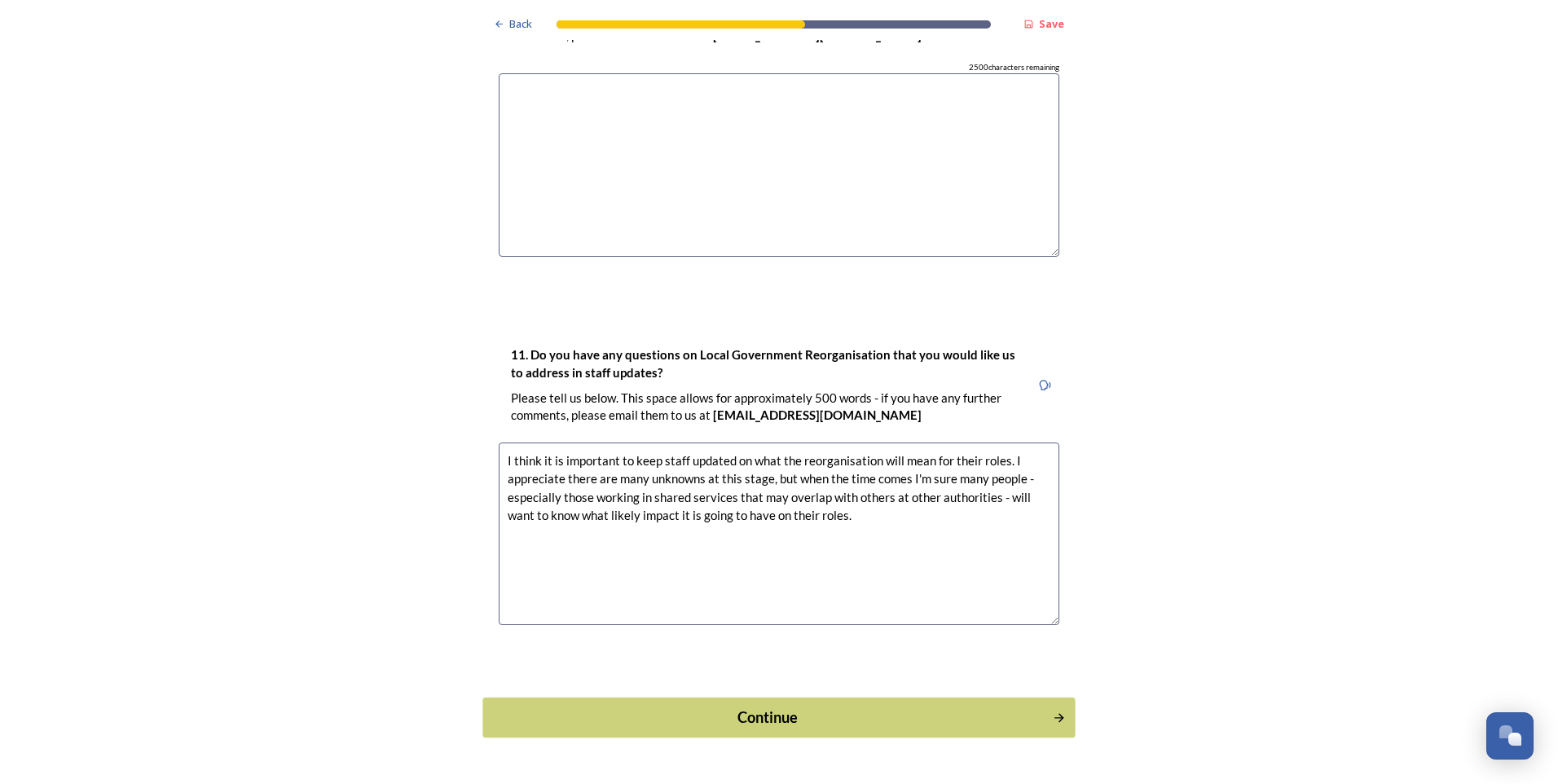
type textarea "I think it is important to keep staff updated on what the reorganisation will m…"
click at [776, 706] on div "Continue" at bounding box center [768, 717] width 552 height 22
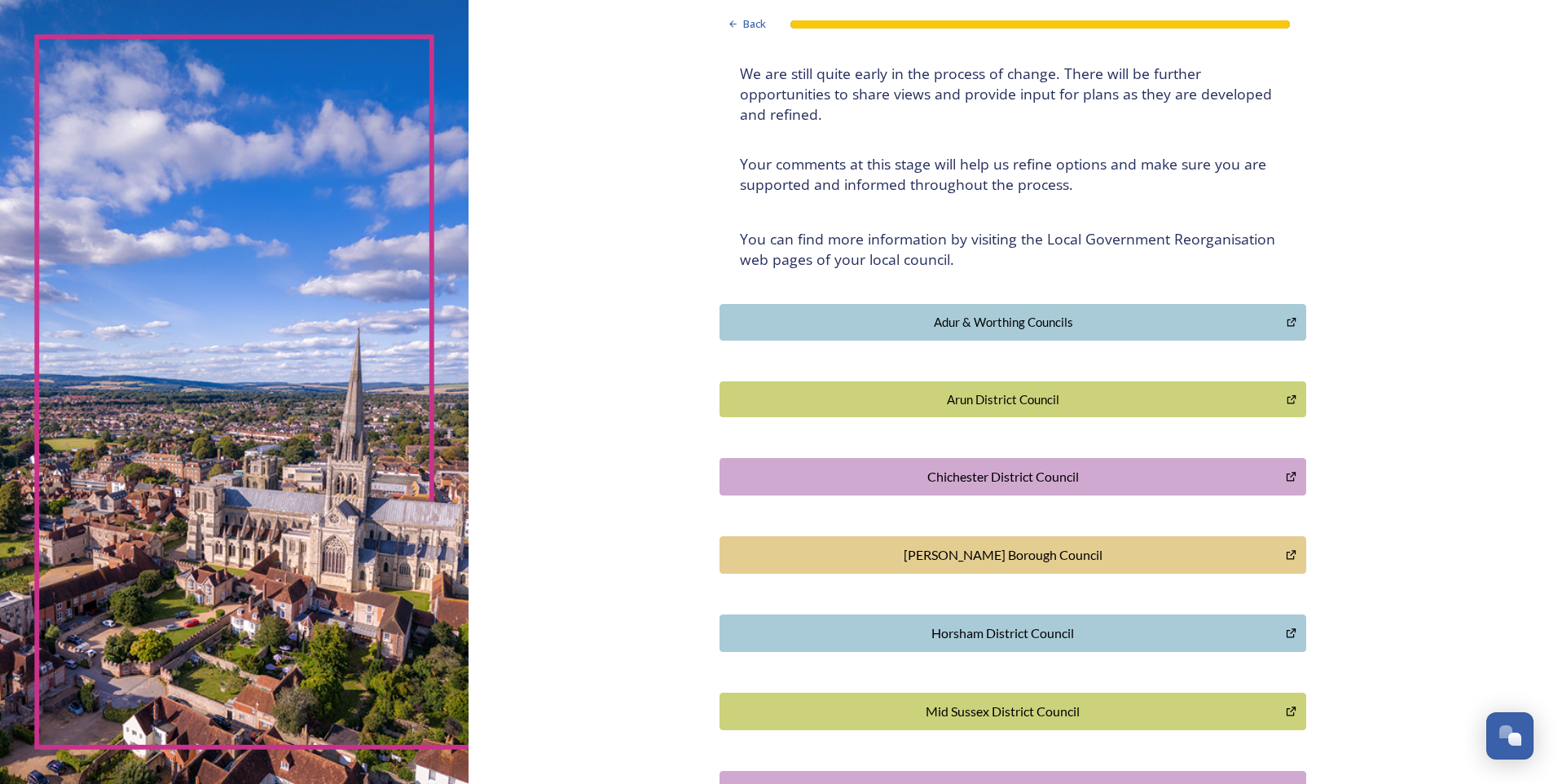
scroll to position [0, 0]
